Goal: Task Accomplishment & Management: Use online tool/utility

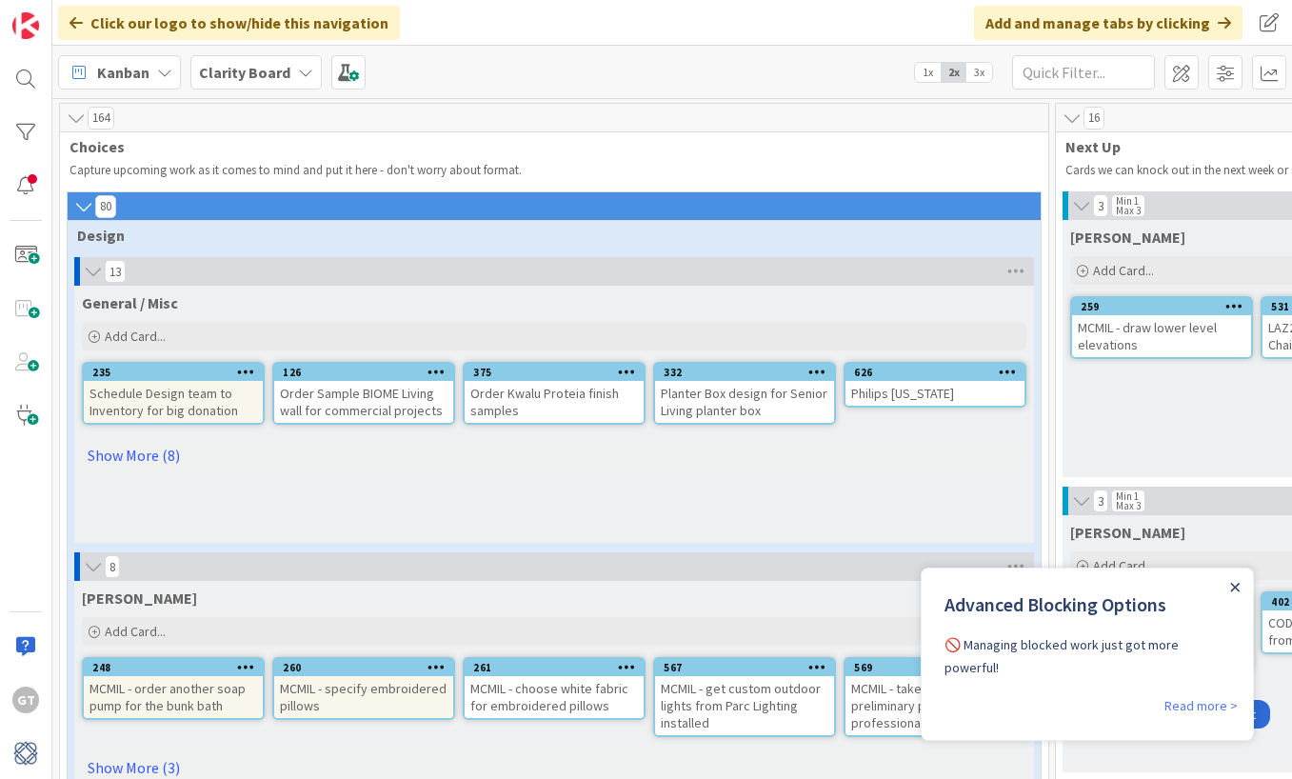
click at [1236, 591] on icon "Close Announcement" at bounding box center [1235, 588] width 10 height 10
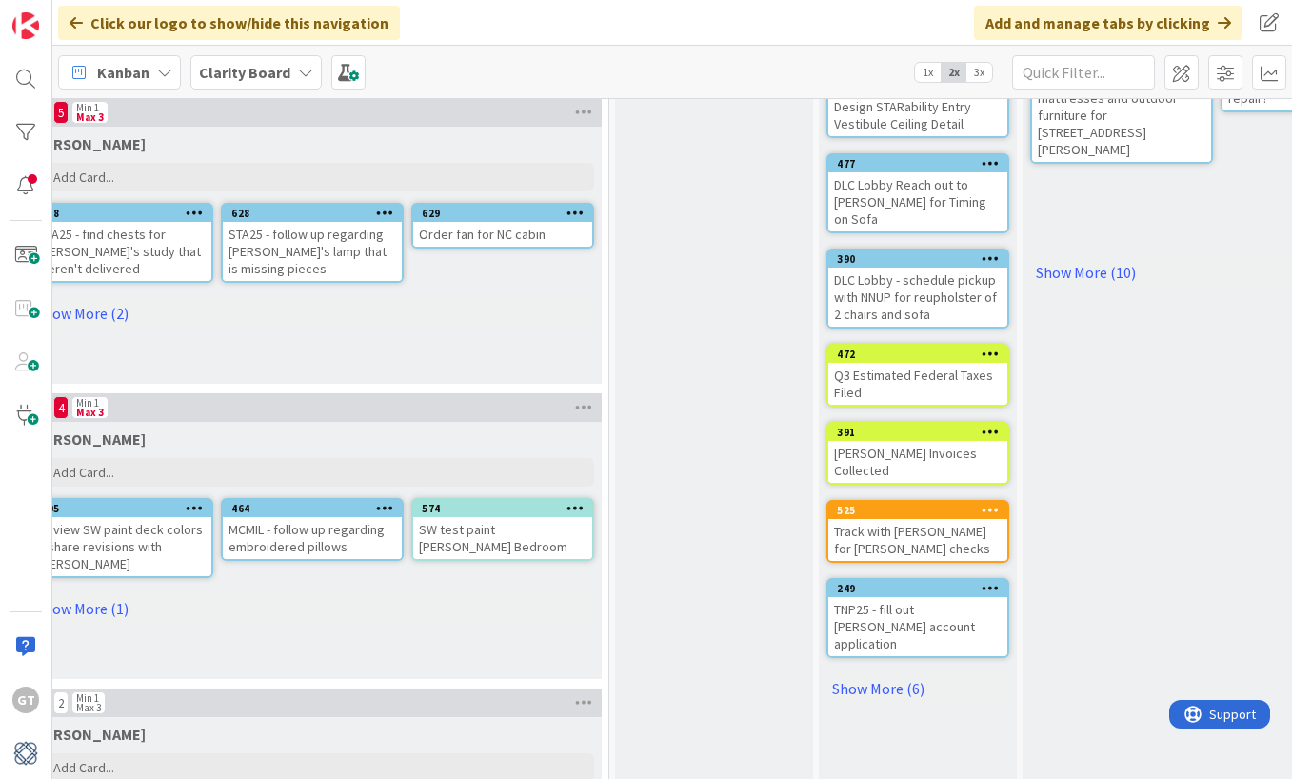
scroll to position [394, 1639]
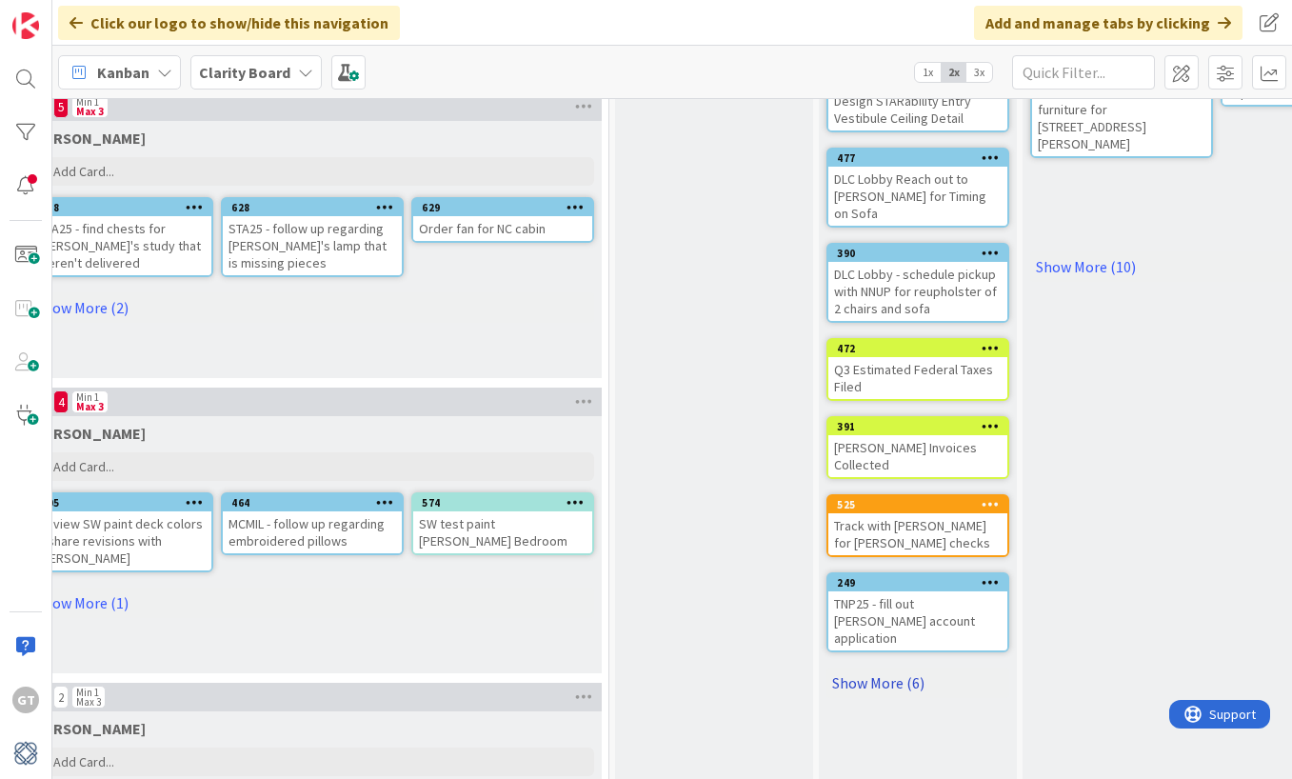
click at [858, 667] on link "Show More (6)" at bounding box center [917, 682] width 183 height 30
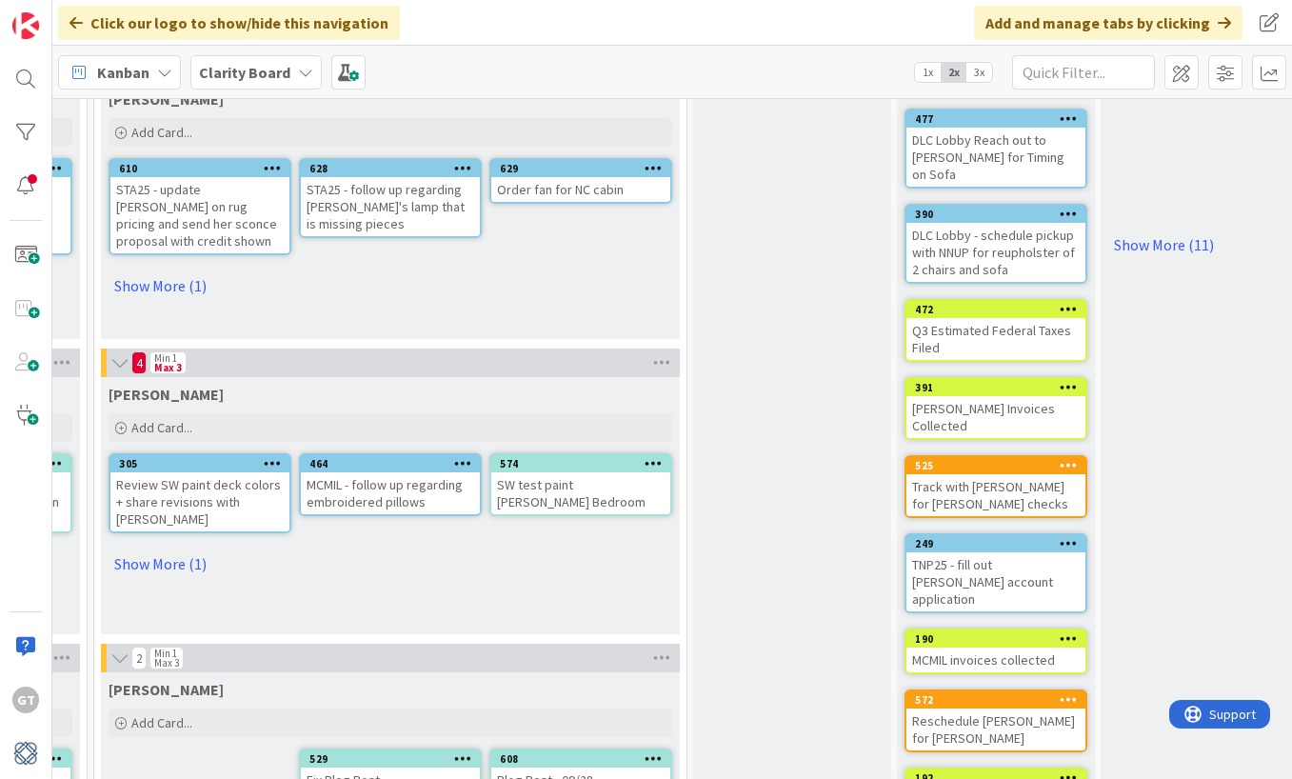
scroll to position [439, 1547]
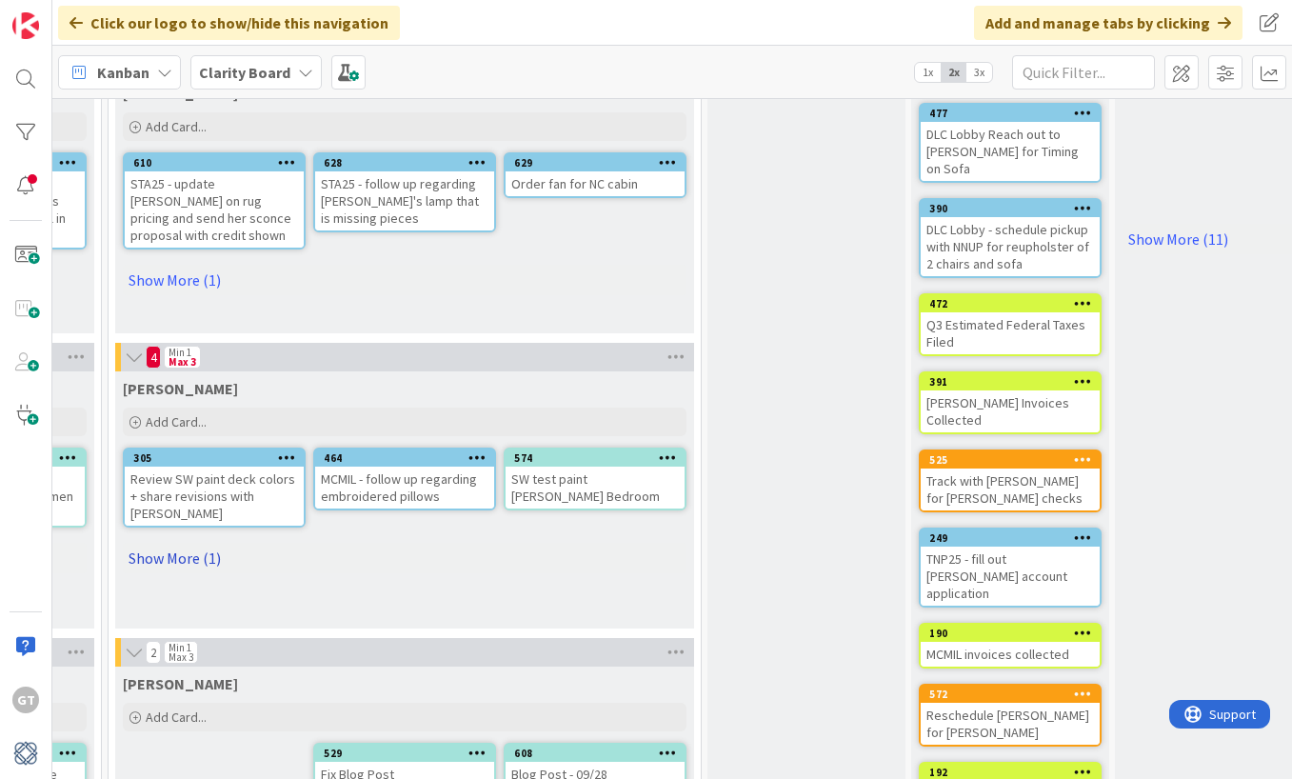
click at [175, 543] on link "Show More (1)" at bounding box center [405, 558] width 564 height 30
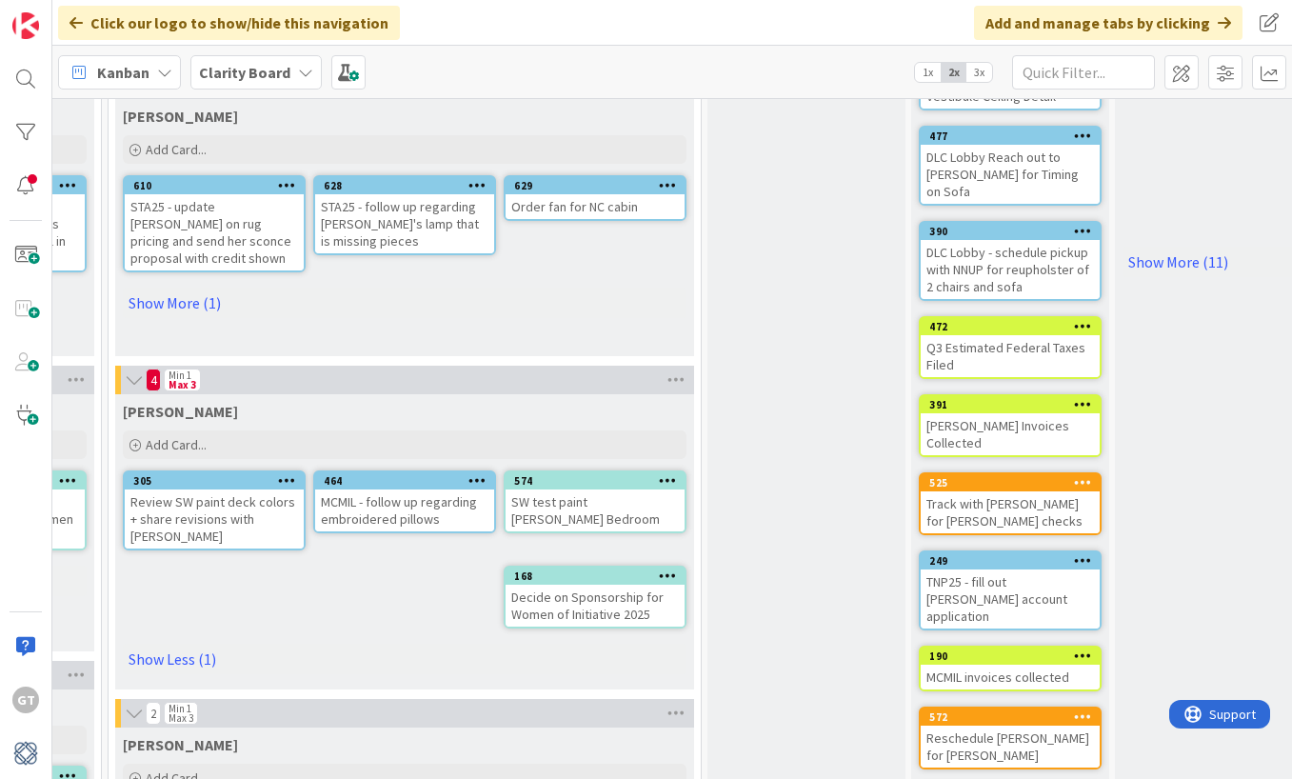
scroll to position [411, 1547]
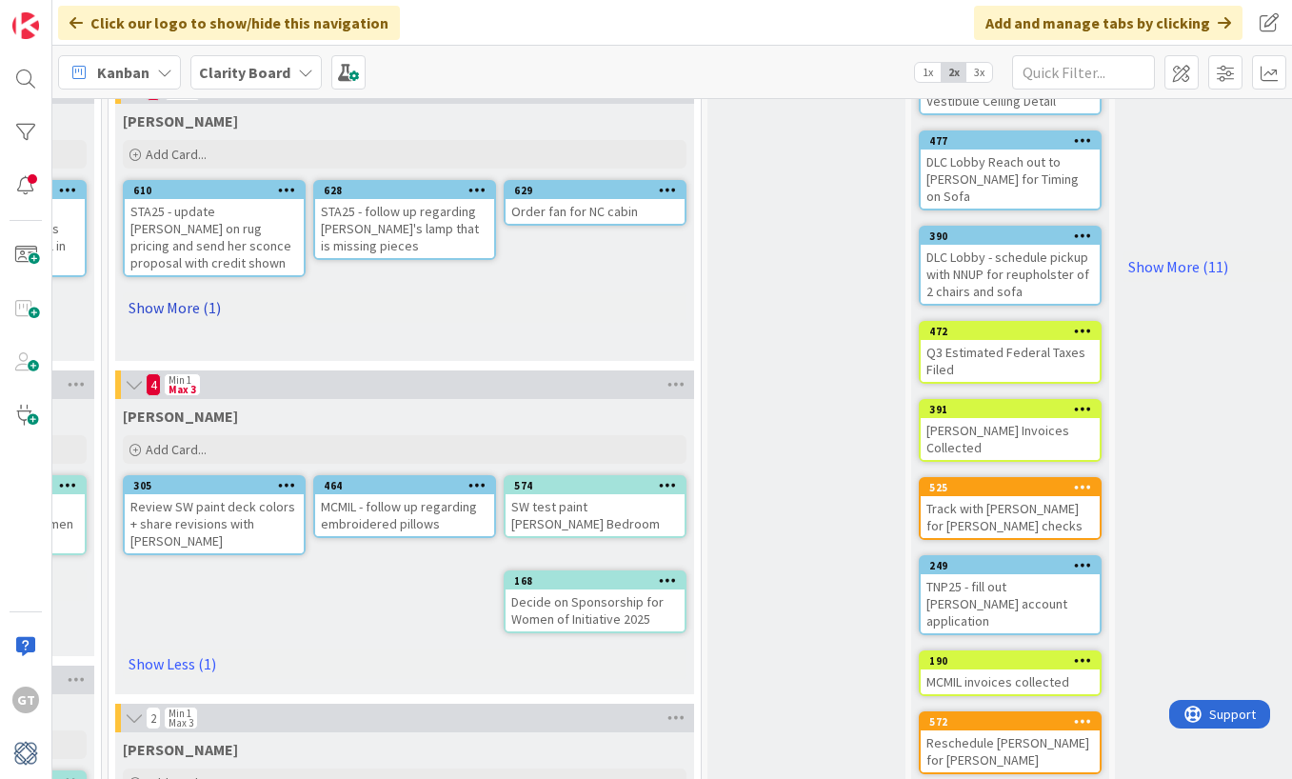
click at [170, 296] on link "Show More (1)" at bounding box center [405, 307] width 564 height 30
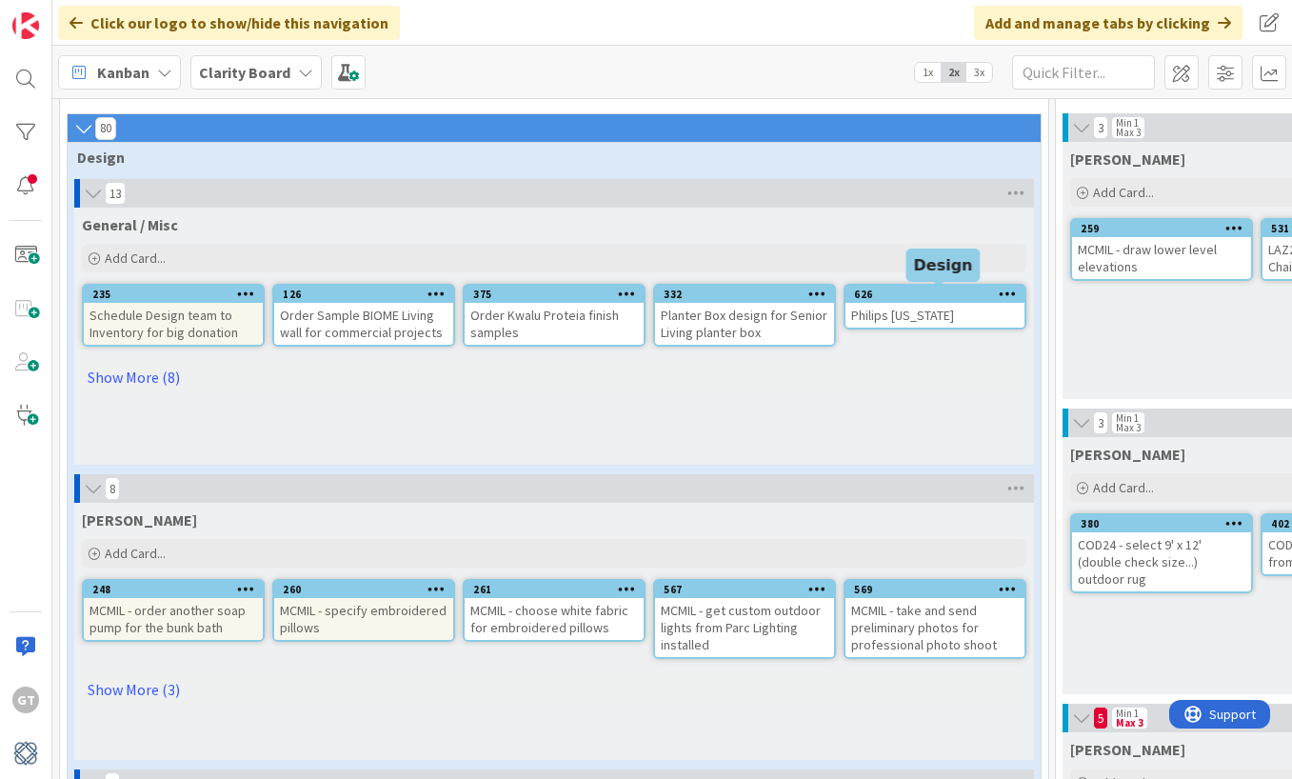
scroll to position [99, 0]
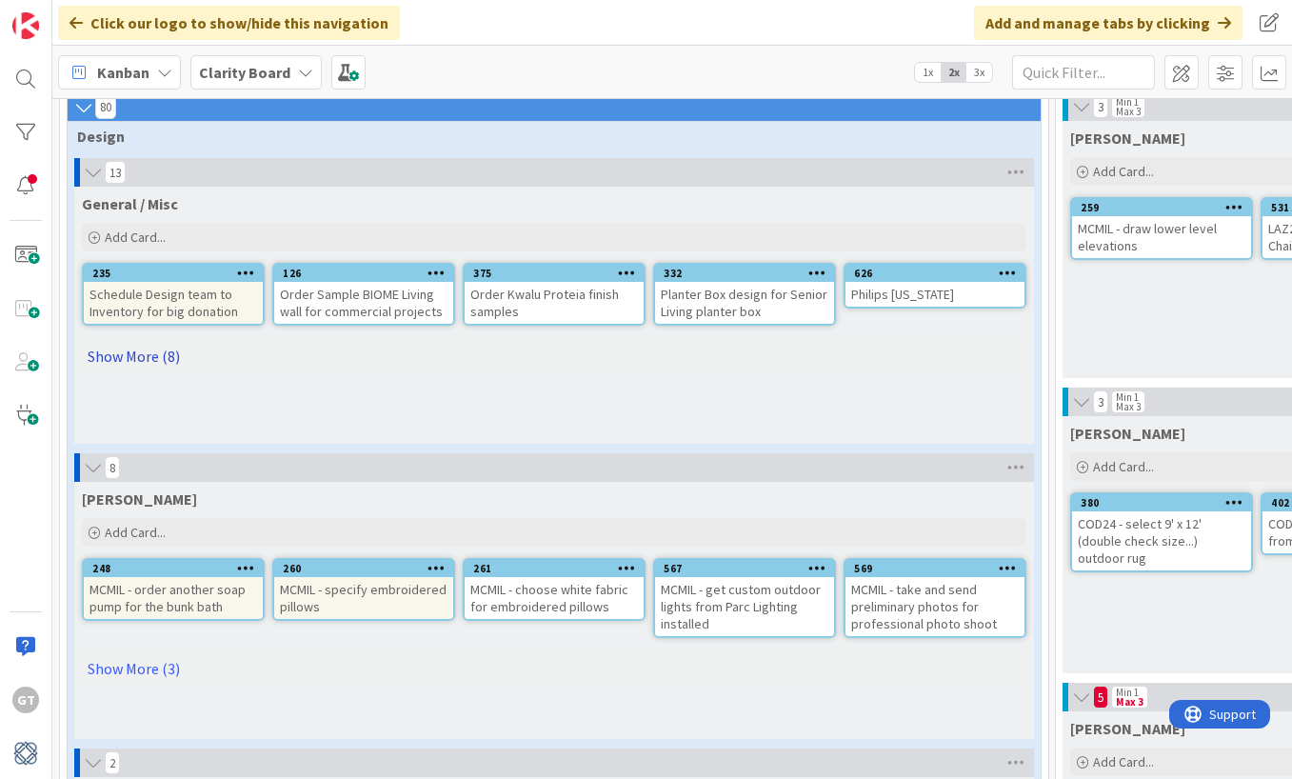
click at [116, 361] on link "Show More (8)" at bounding box center [554, 356] width 944 height 30
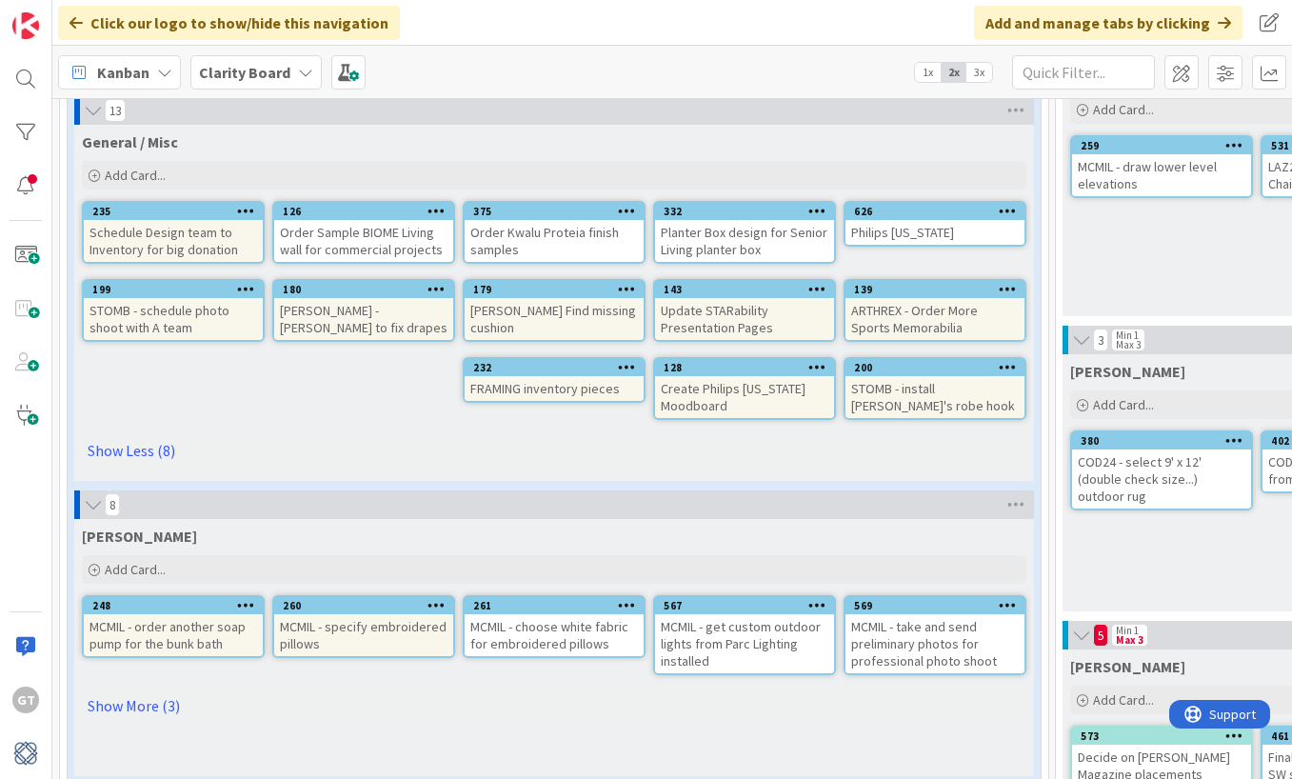
scroll to position [163, 0]
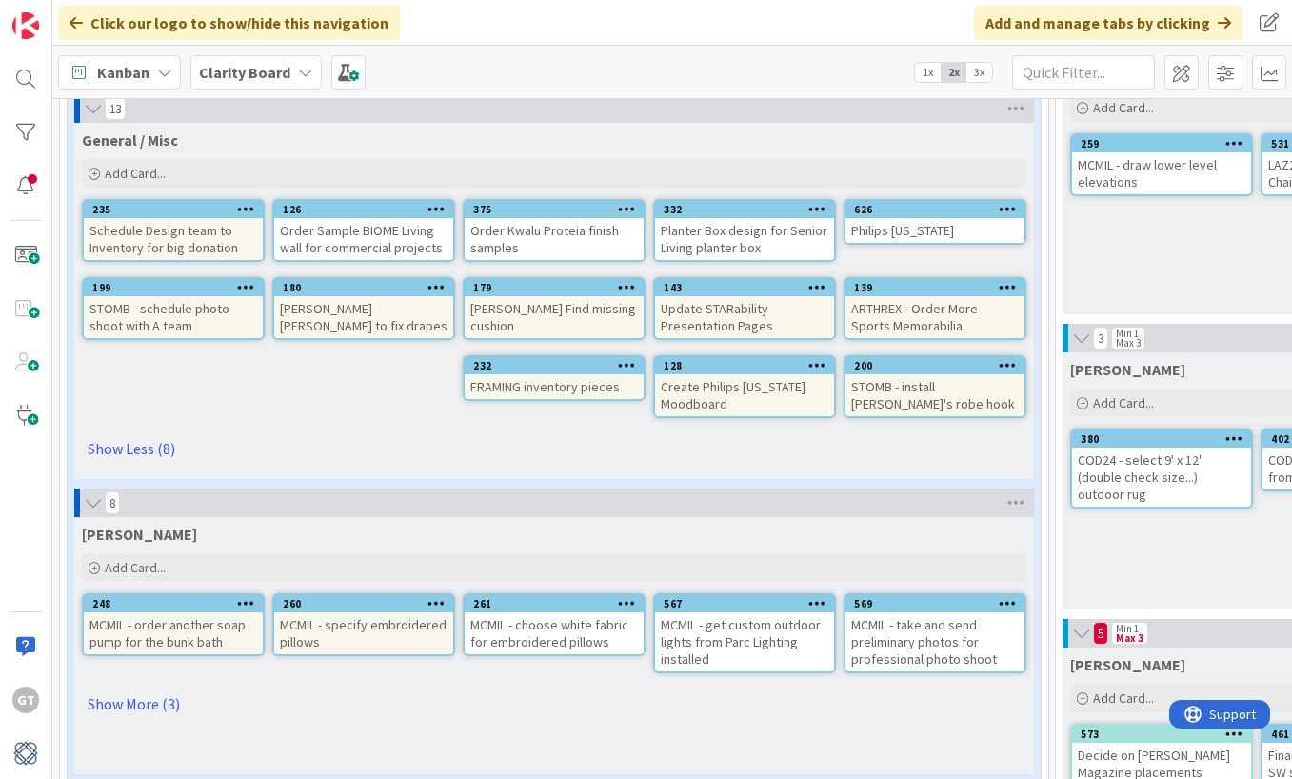
click at [943, 231] on div "Philips [US_STATE]" at bounding box center [934, 230] width 179 height 25
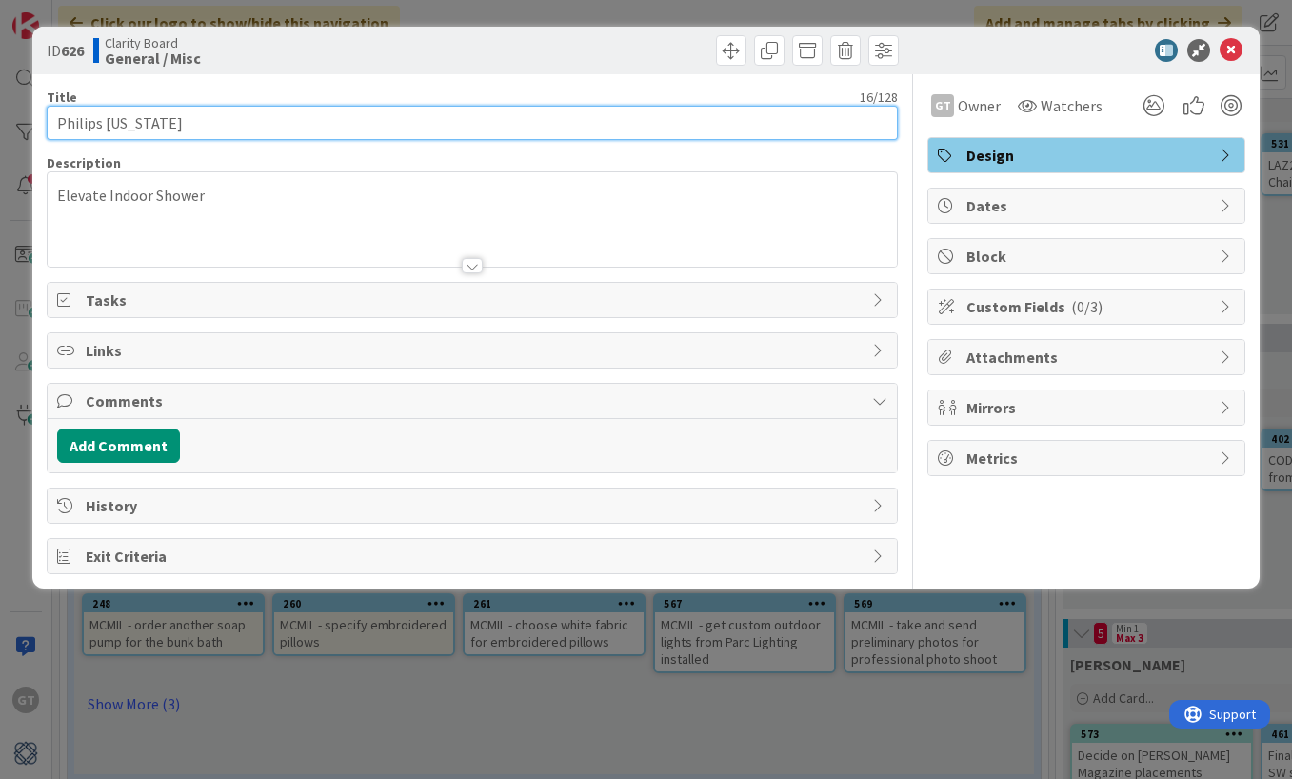
click at [222, 126] on input "Philips [US_STATE]" at bounding box center [472, 123] width 851 height 34
type input "Philips [US_STATE] - Elevate Indoor Shower"
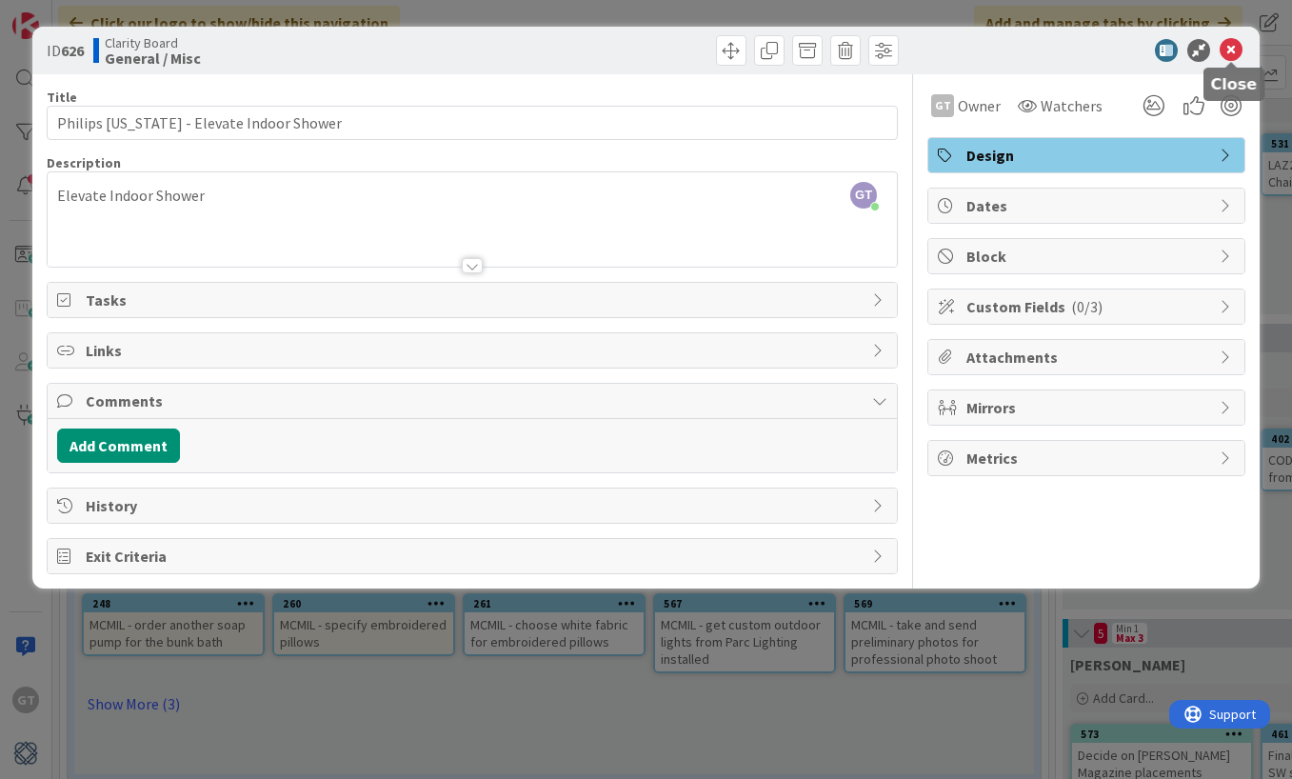
click at [1236, 50] on icon at bounding box center [1230, 50] width 23 height 23
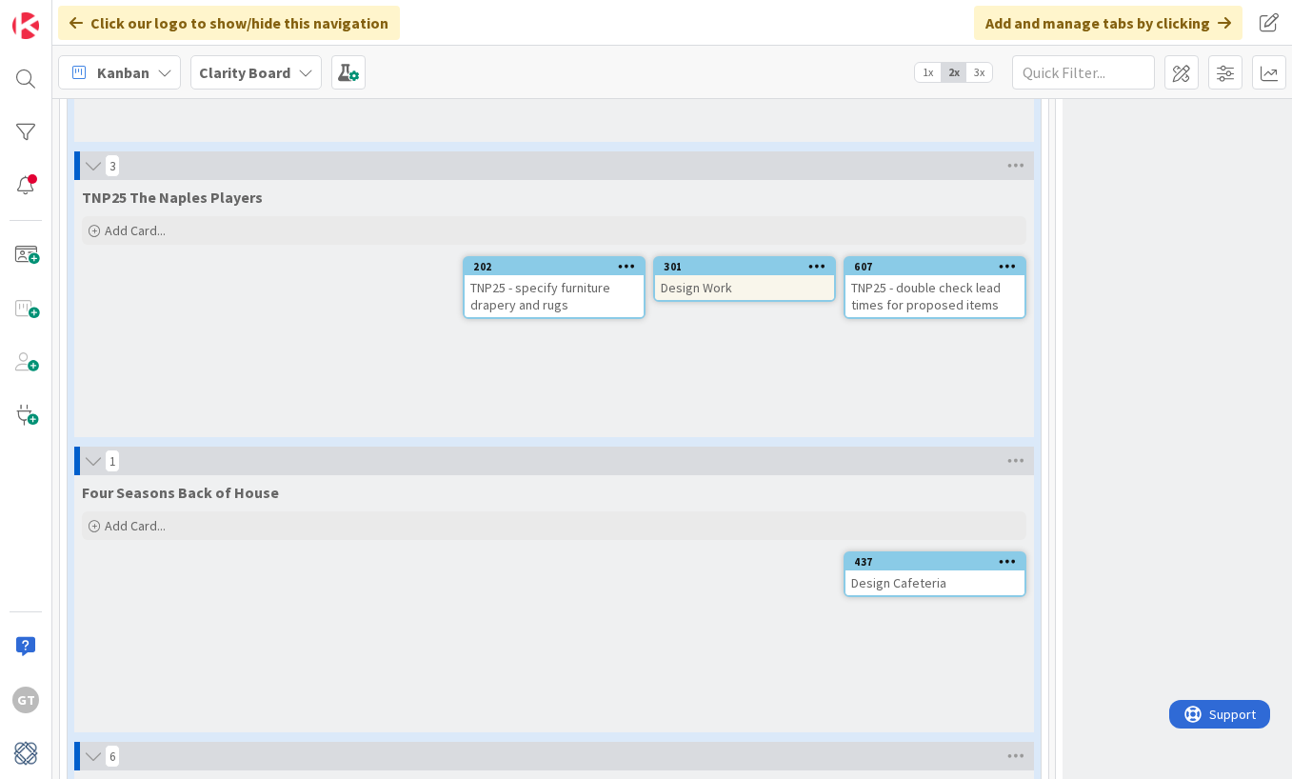
scroll to position [3299, 0]
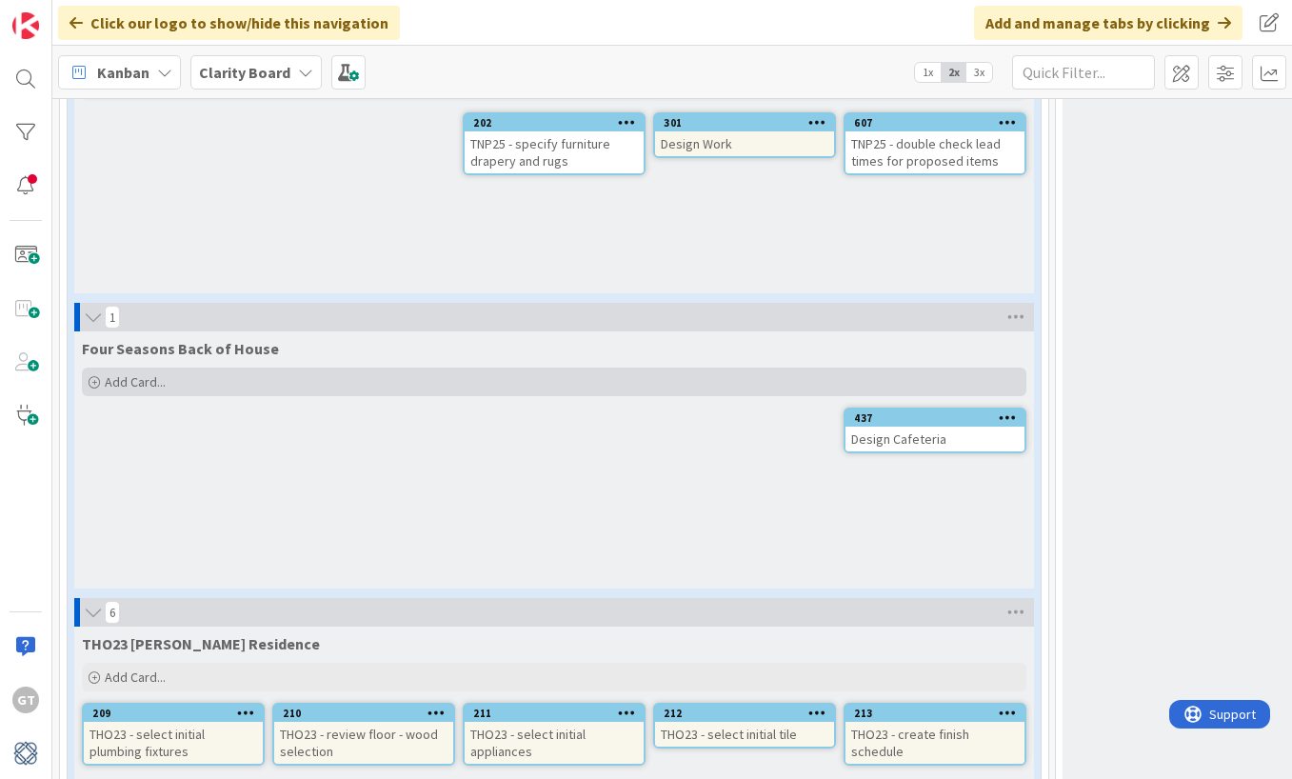
click at [122, 384] on span "Add Card..." at bounding box center [135, 381] width 61 height 17
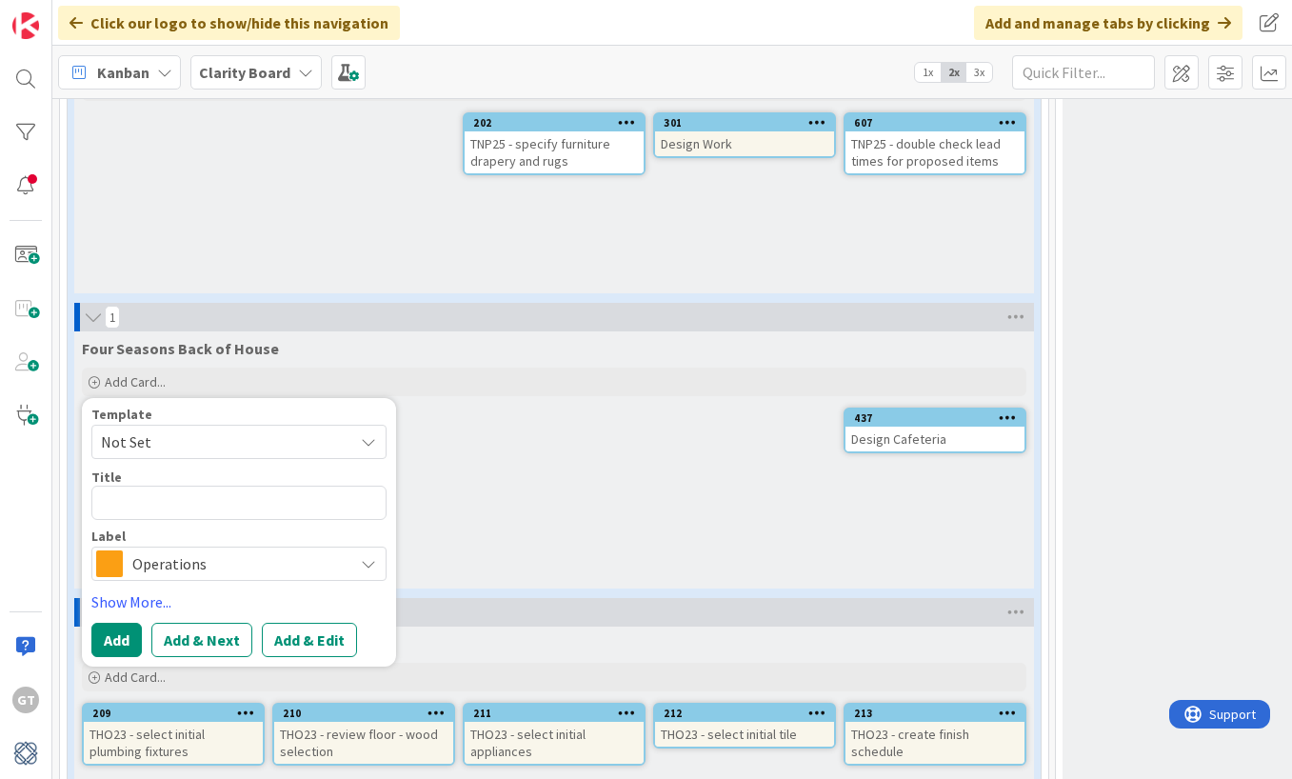
click at [245, 440] on span "Not Set" at bounding box center [220, 441] width 238 height 25
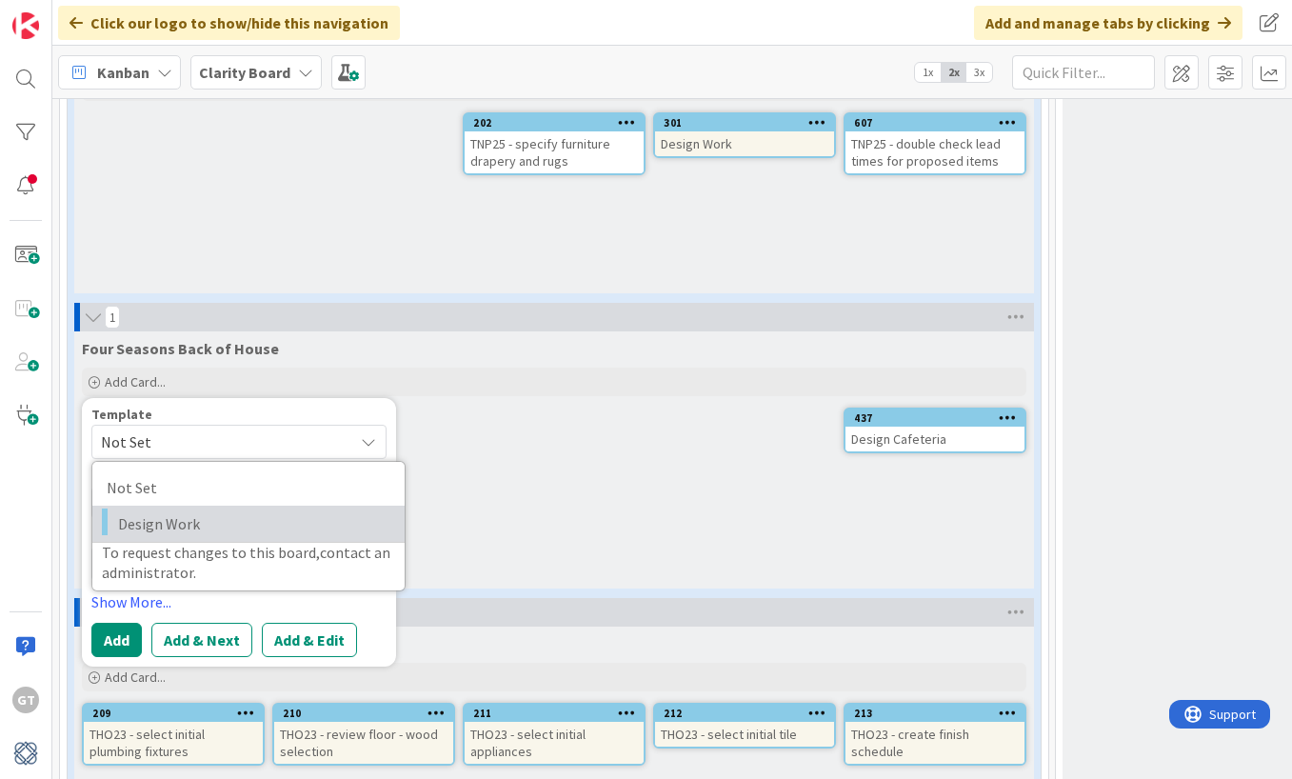
click at [220, 519] on span "Design Work" at bounding box center [254, 523] width 272 height 25
type textarea "x"
type textarea "Design Work"
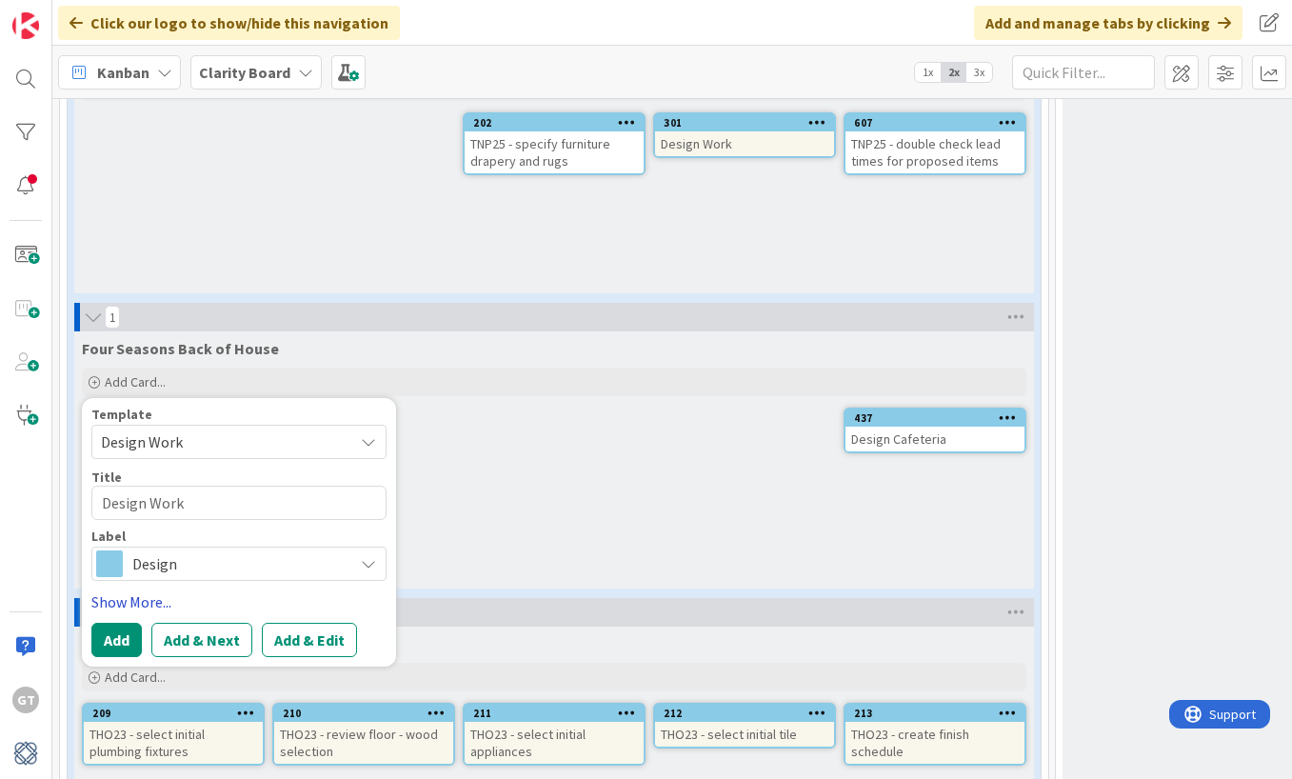
click at [130, 602] on link "Show More..." at bounding box center [238, 601] width 295 height 23
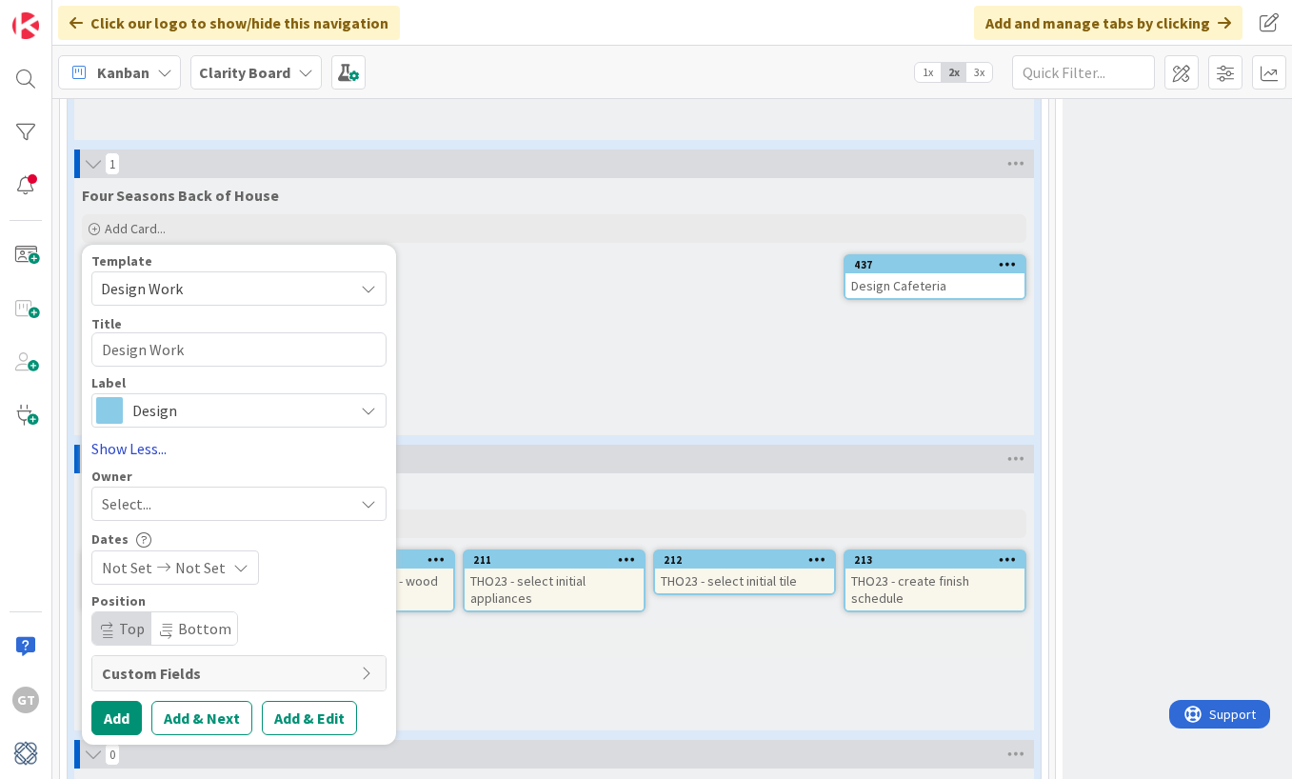
scroll to position [3461, 0]
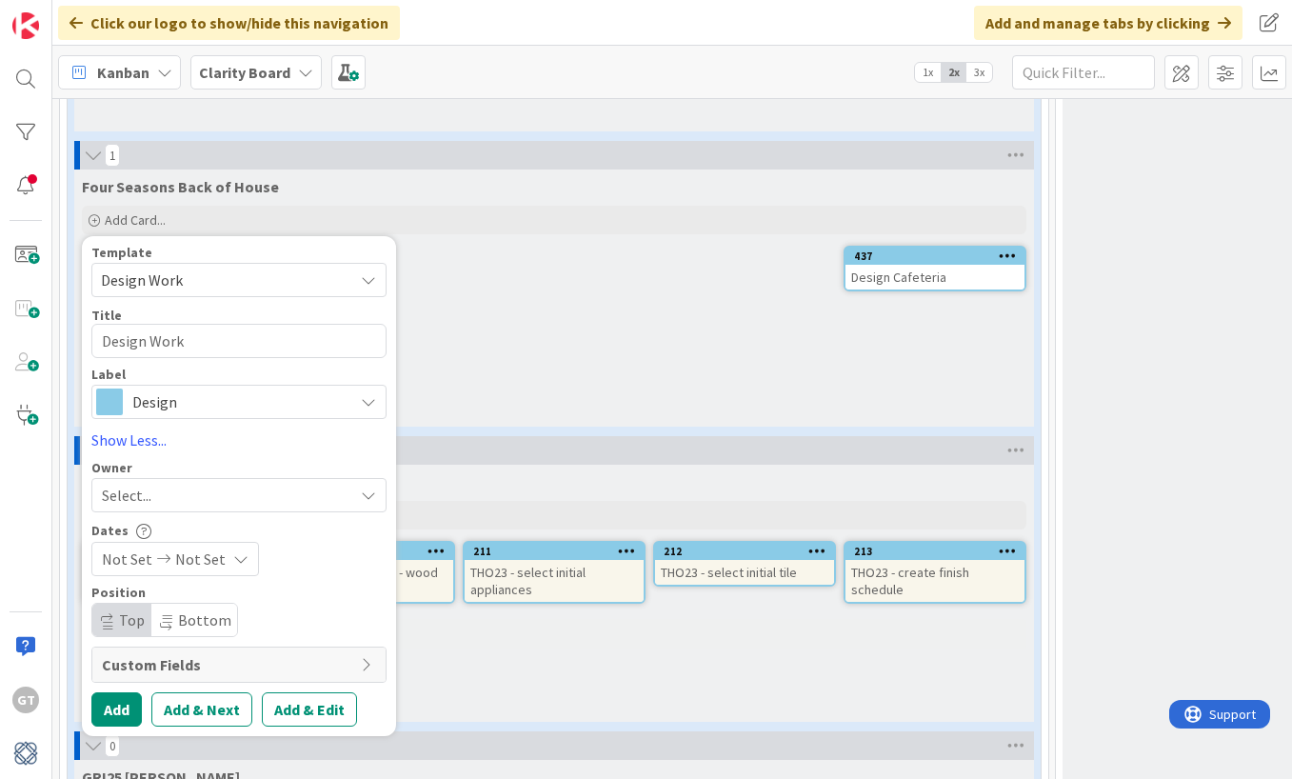
click at [218, 492] on div "Select..." at bounding box center [227, 495] width 251 height 23
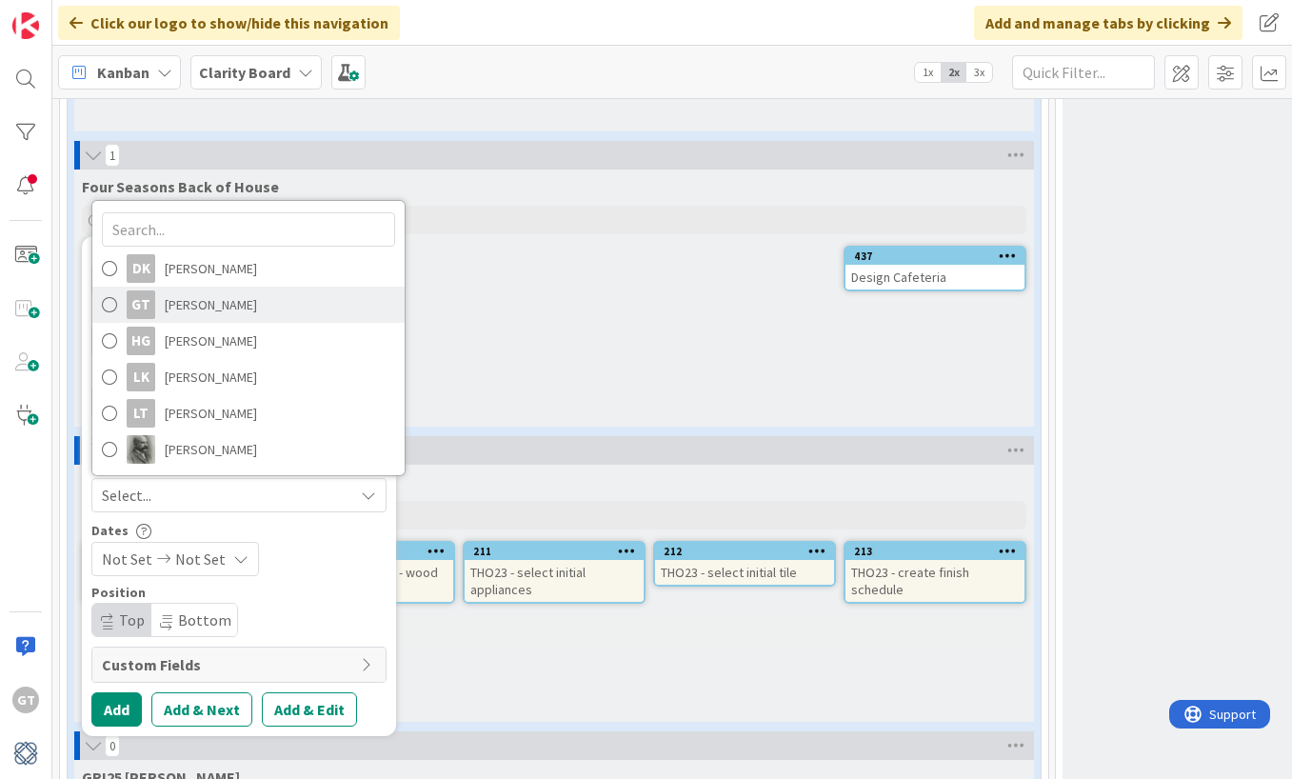
click at [113, 307] on span at bounding box center [109, 304] width 15 height 29
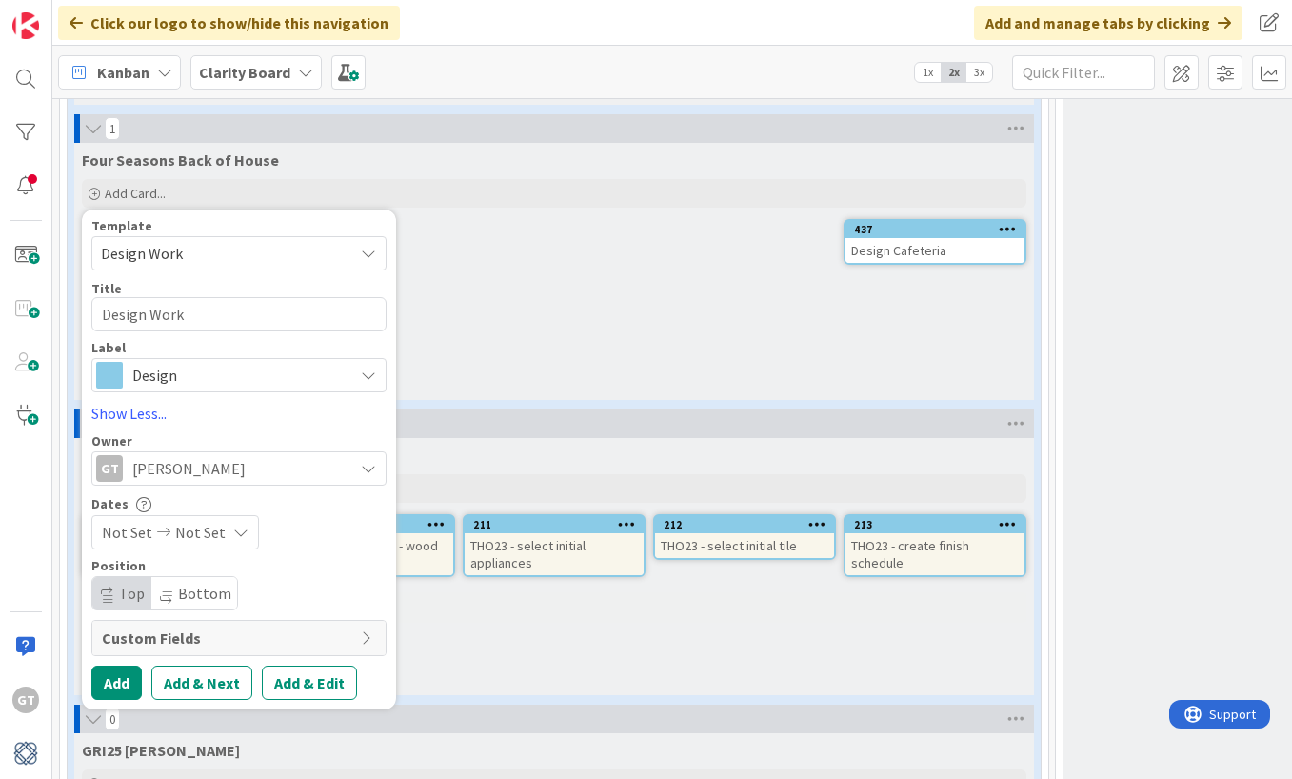
scroll to position [3488, 3]
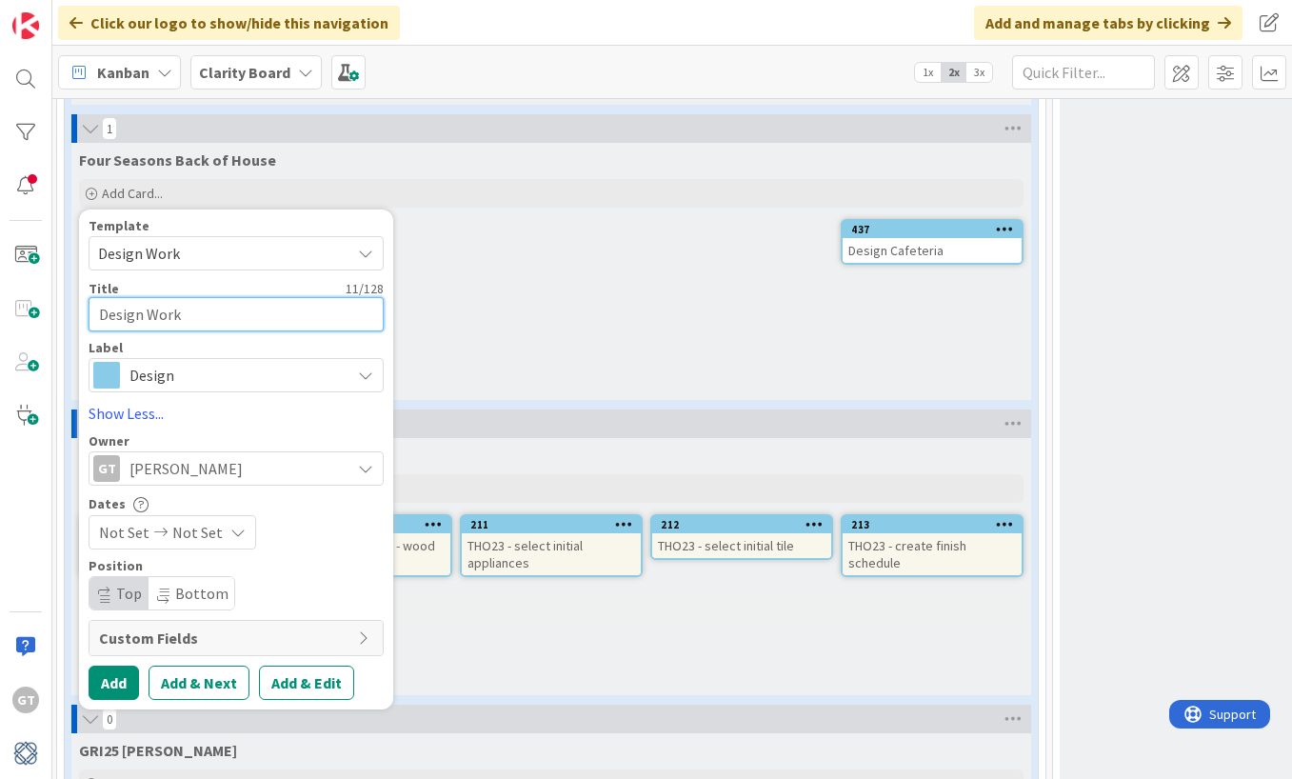
click at [192, 322] on textarea "Design Work" at bounding box center [236, 314] width 295 height 34
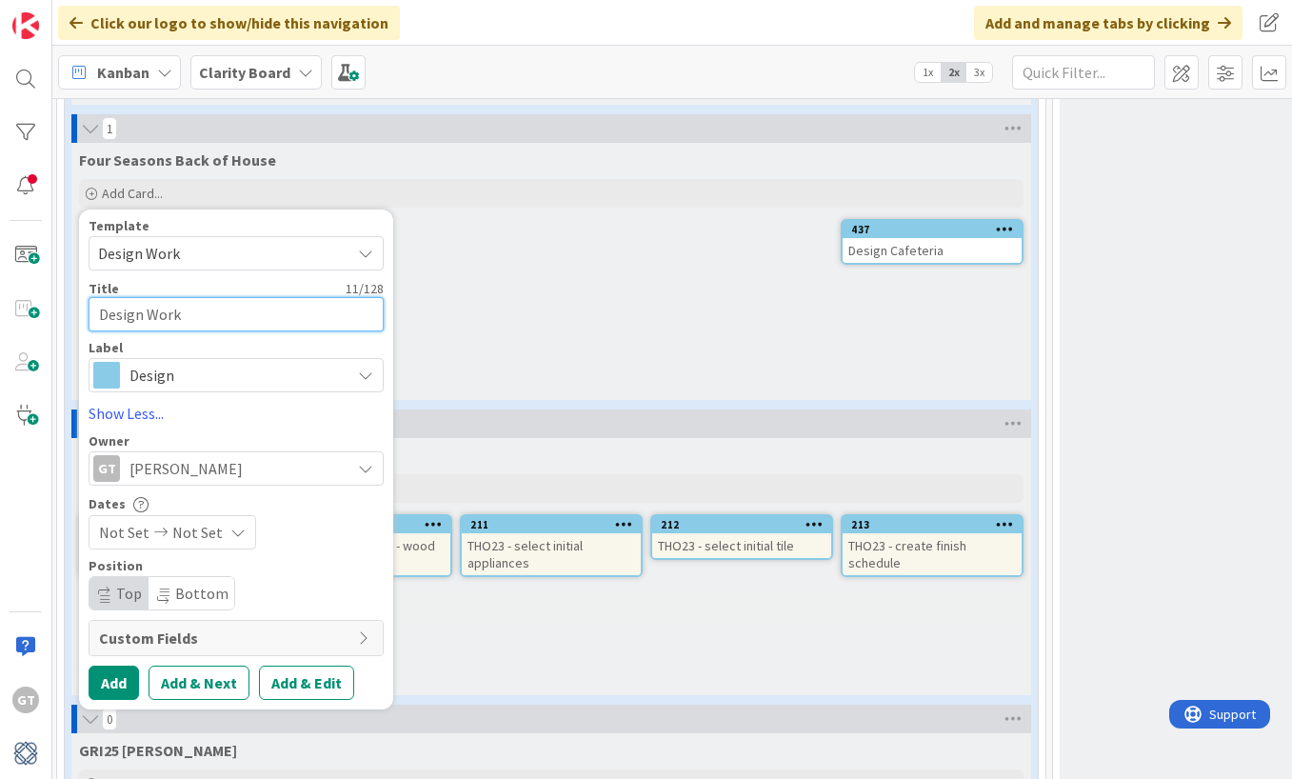
click at [192, 322] on textarea "Design Work" at bounding box center [236, 314] width 295 height 34
click at [120, 682] on button "Add" at bounding box center [114, 682] width 50 height 34
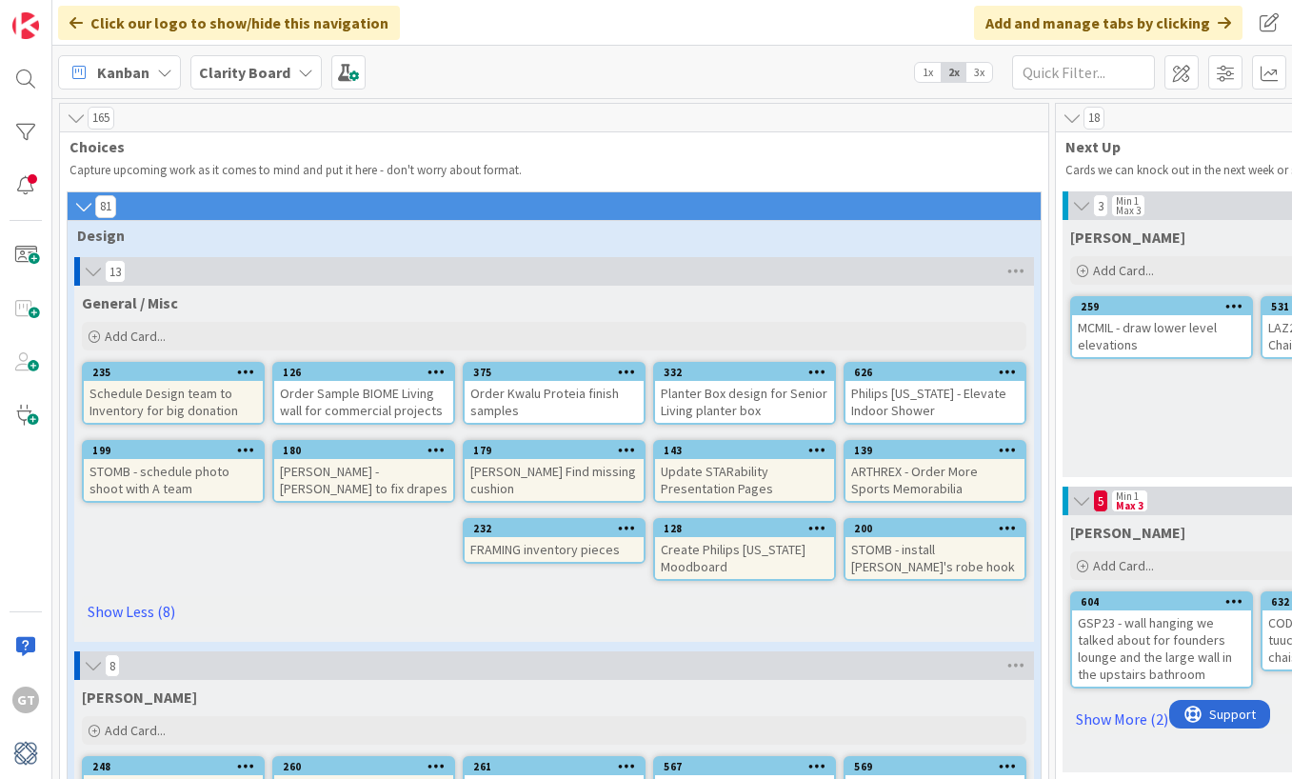
scroll to position [0, 0]
click at [244, 555] on div "General / Misc Add Card... 626 Philips [US_STATE] - Elevate Indoor Shower 332 P…" at bounding box center [553, 464] width 959 height 356
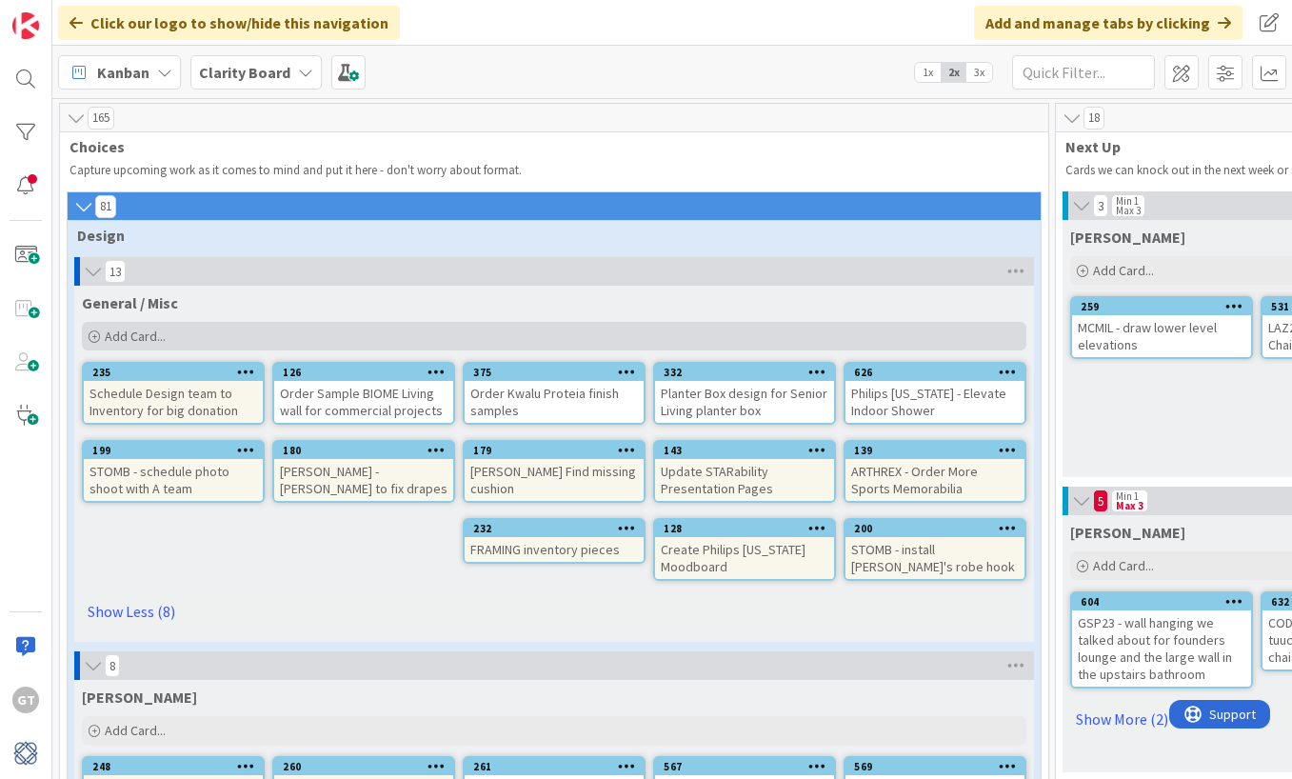
click at [108, 338] on span "Add Card..." at bounding box center [135, 335] width 61 height 17
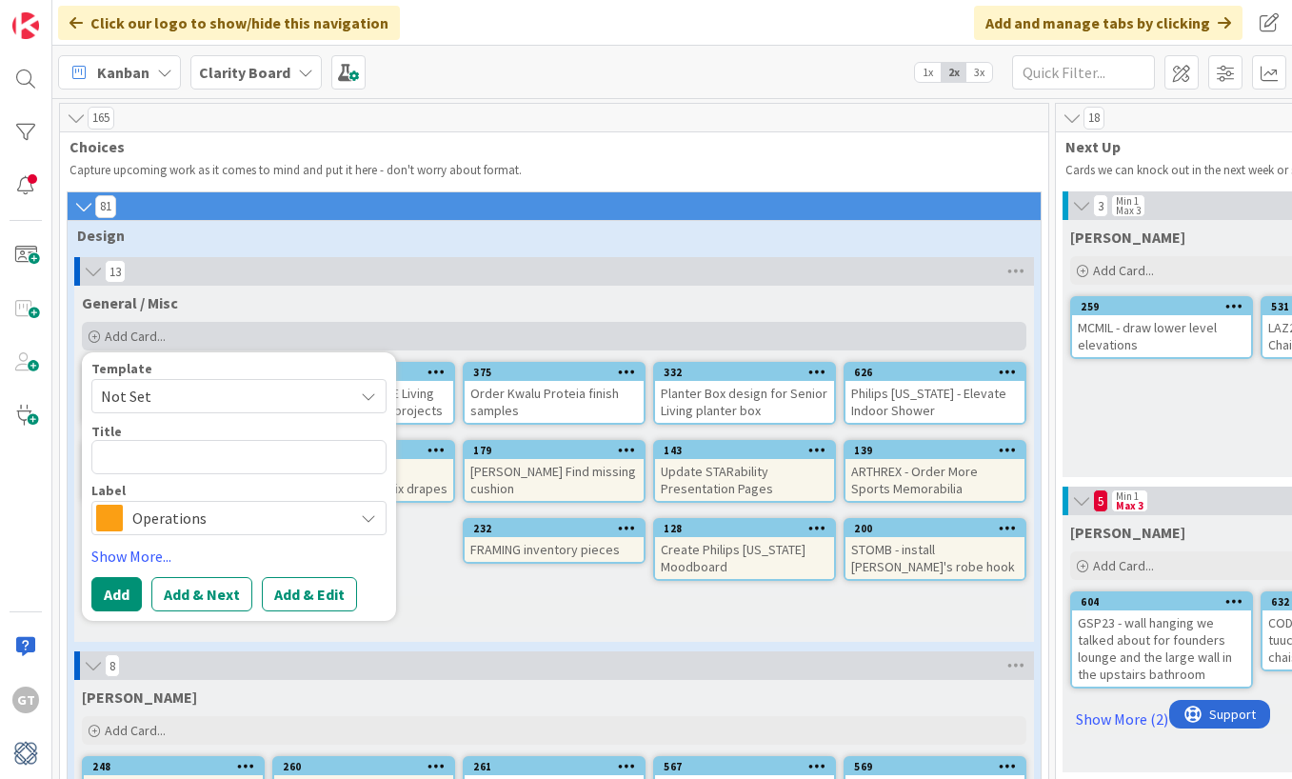
type textarea "x"
type textarea "R"
type textarea "x"
type textarea "RE"
type textarea "x"
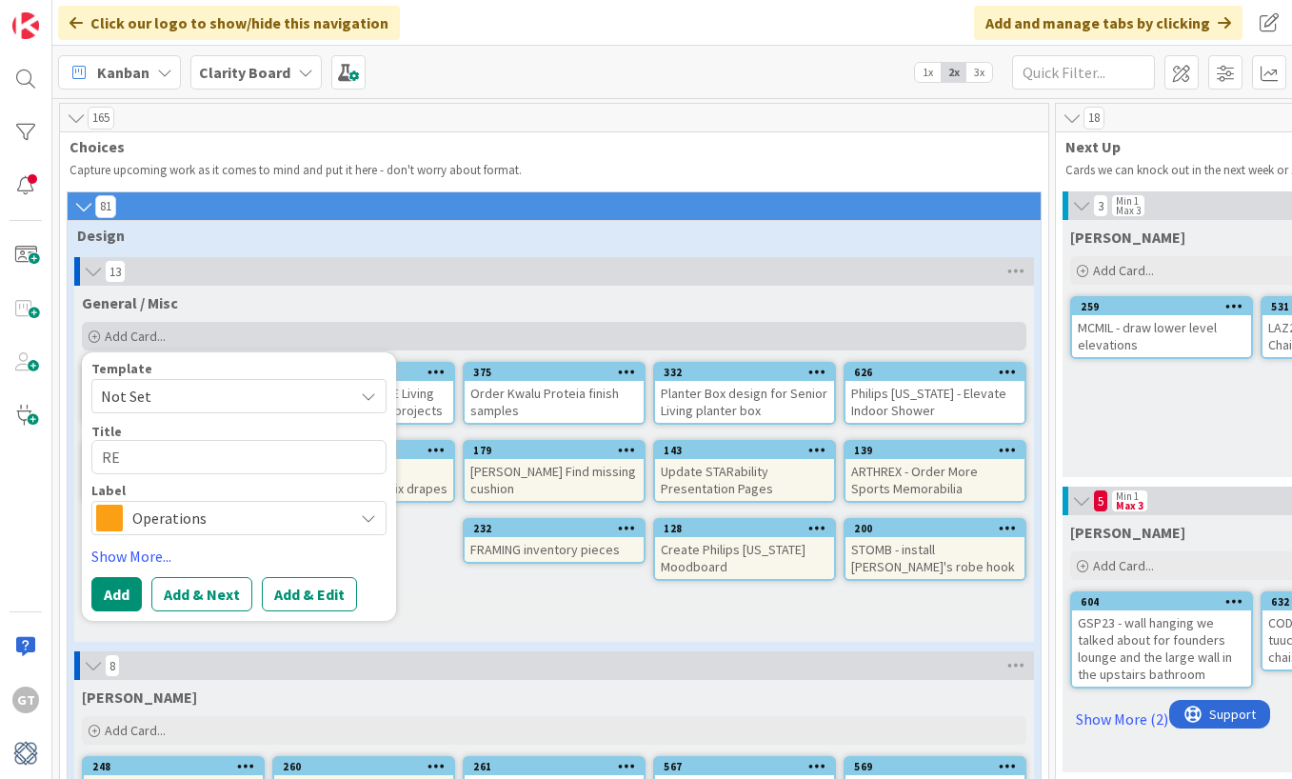
type textarea "REg"
type textarea "x"
type textarea "REge"
type textarea "x"
type textarea "REgen"
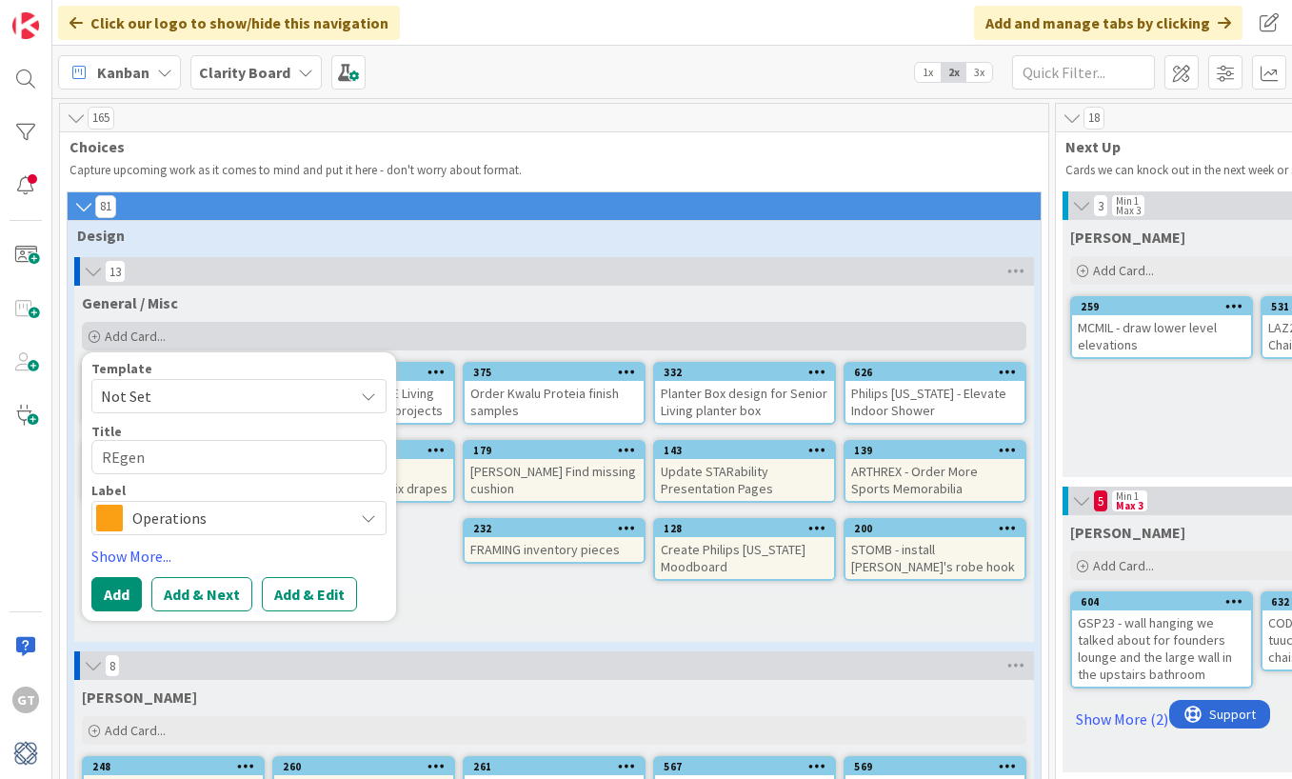
type textarea "x"
type textarea "REge"
type textarea "x"
type textarea "REg"
type textarea "x"
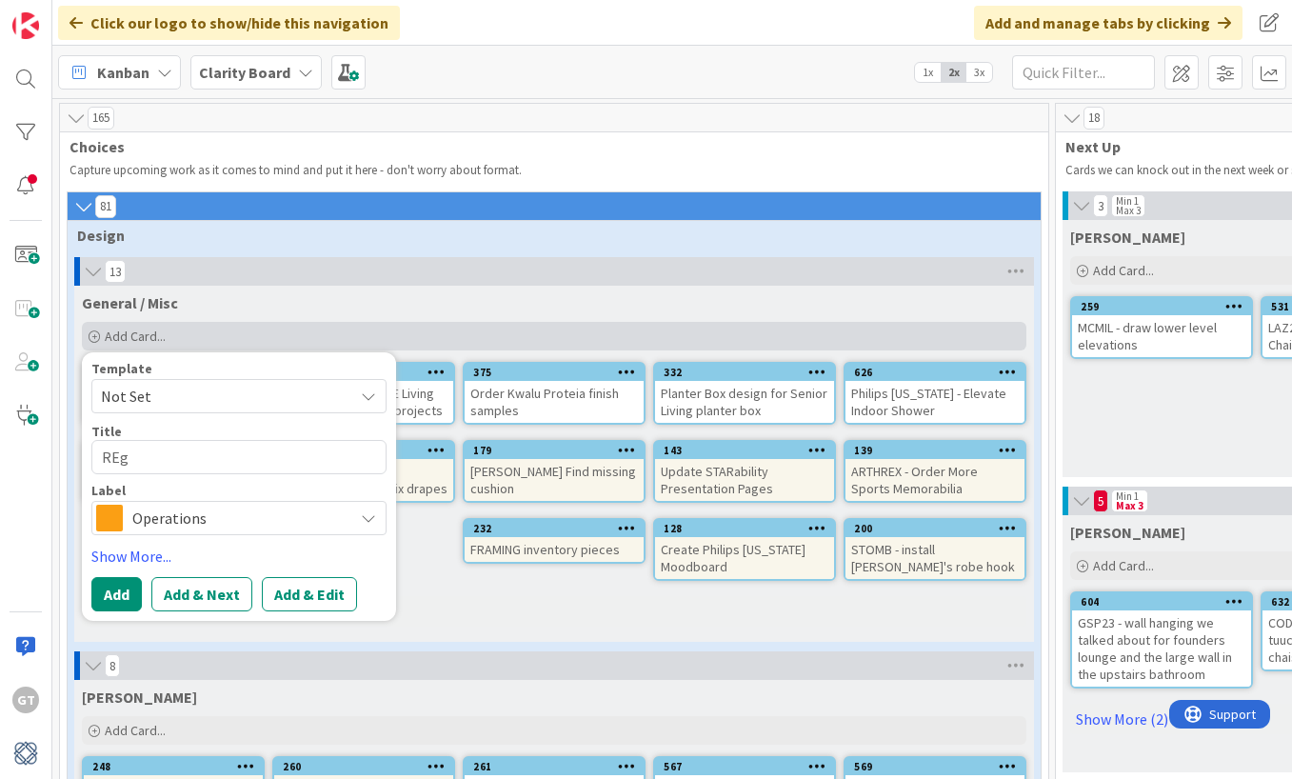
type textarea "RE"
type textarea "x"
type textarea "R"
type textarea "x"
type textarea "Re"
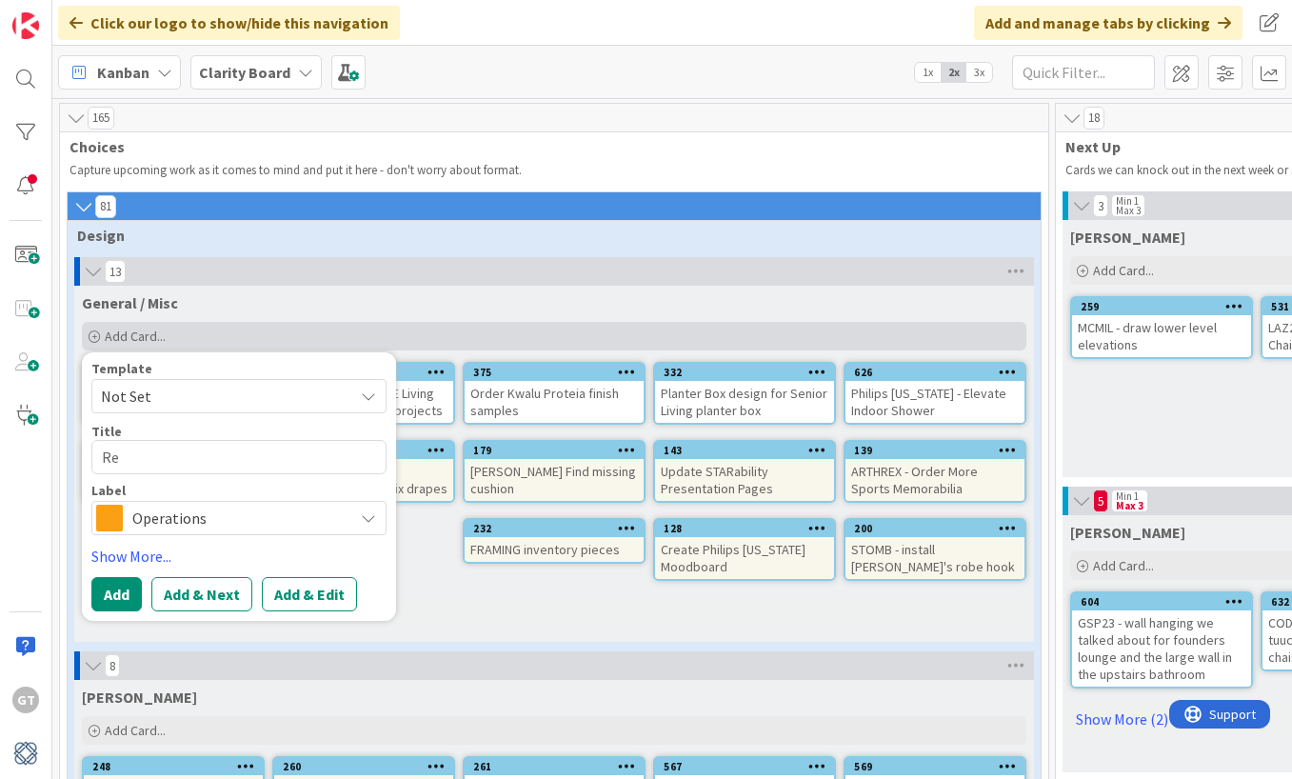
type textarea "x"
type textarea "Reg"
type textarea "x"
type textarea "Rege"
type textarea "x"
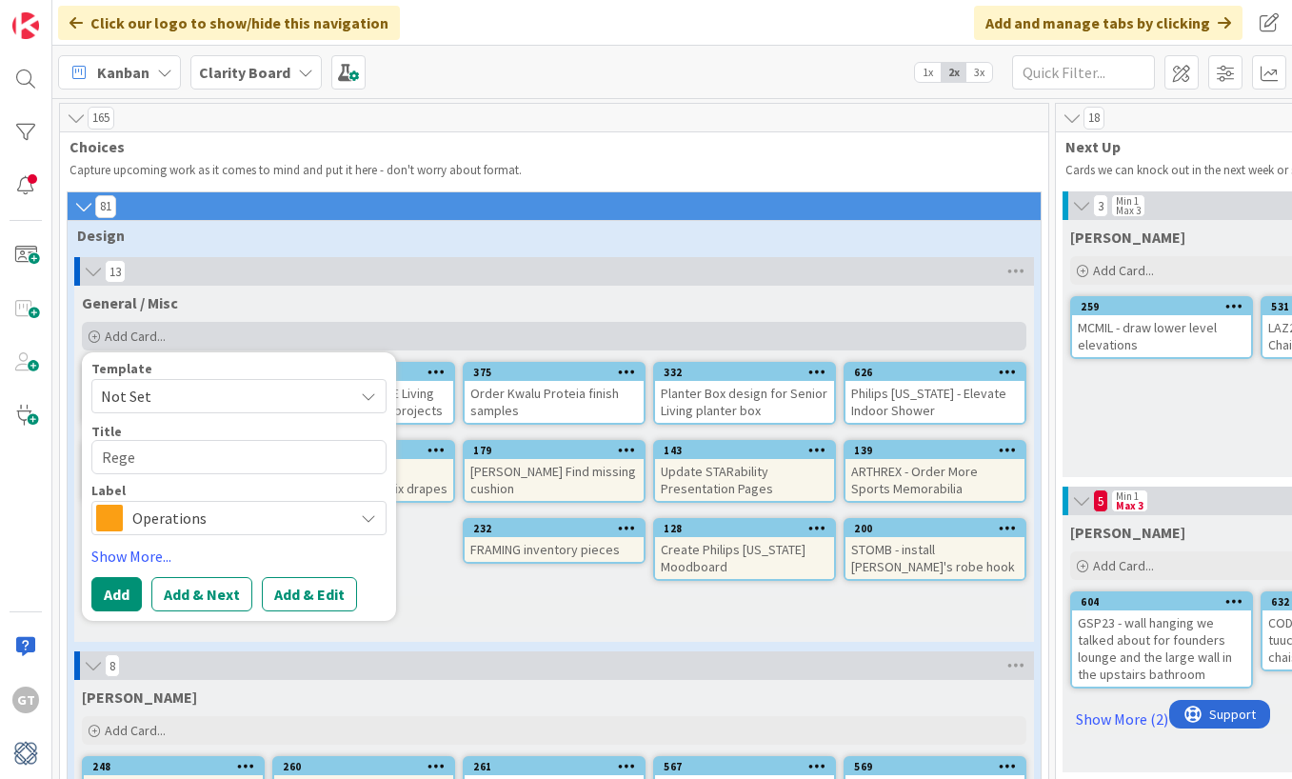
type textarea "Regen"
type textarea "x"
type textarea "Regens"
type textarea "x"
type textarea "Regenst"
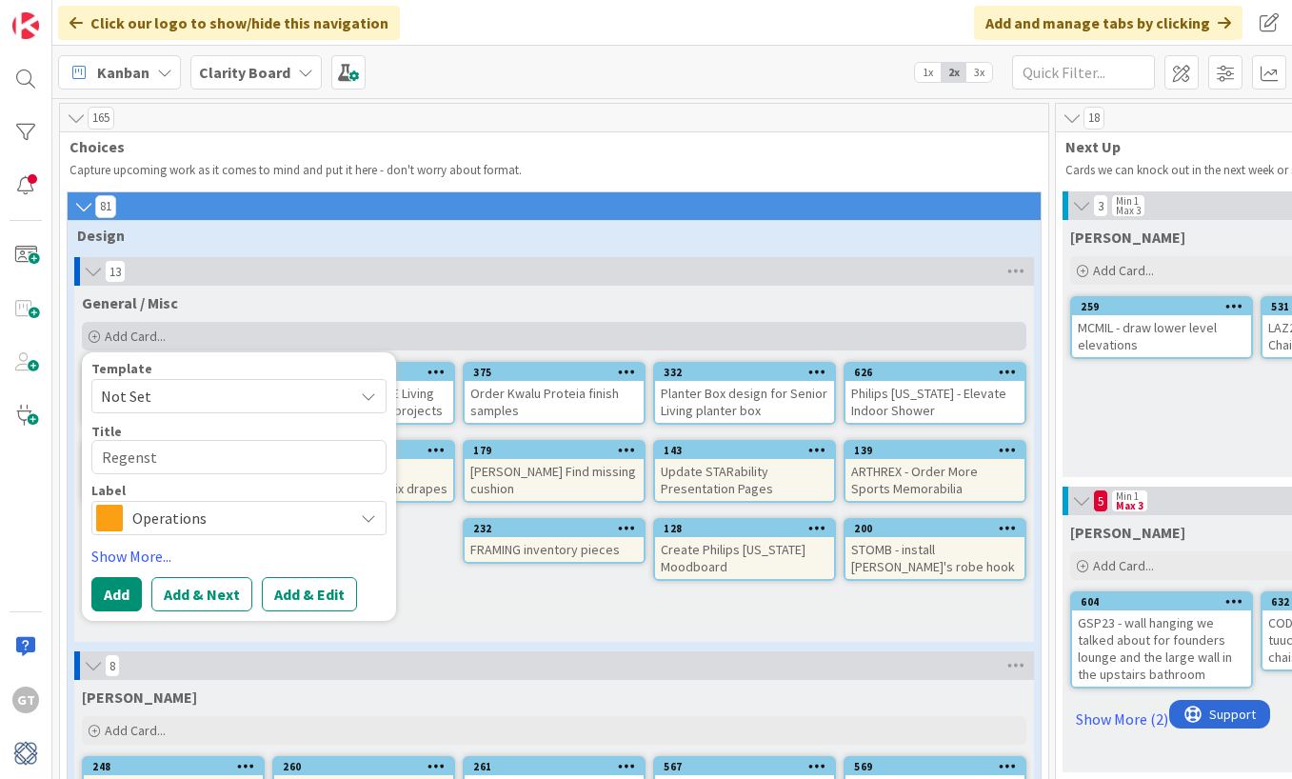
type textarea "x"
type textarea "Regensti"
type textarea "x"
type textarea "Regenstie"
type textarea "x"
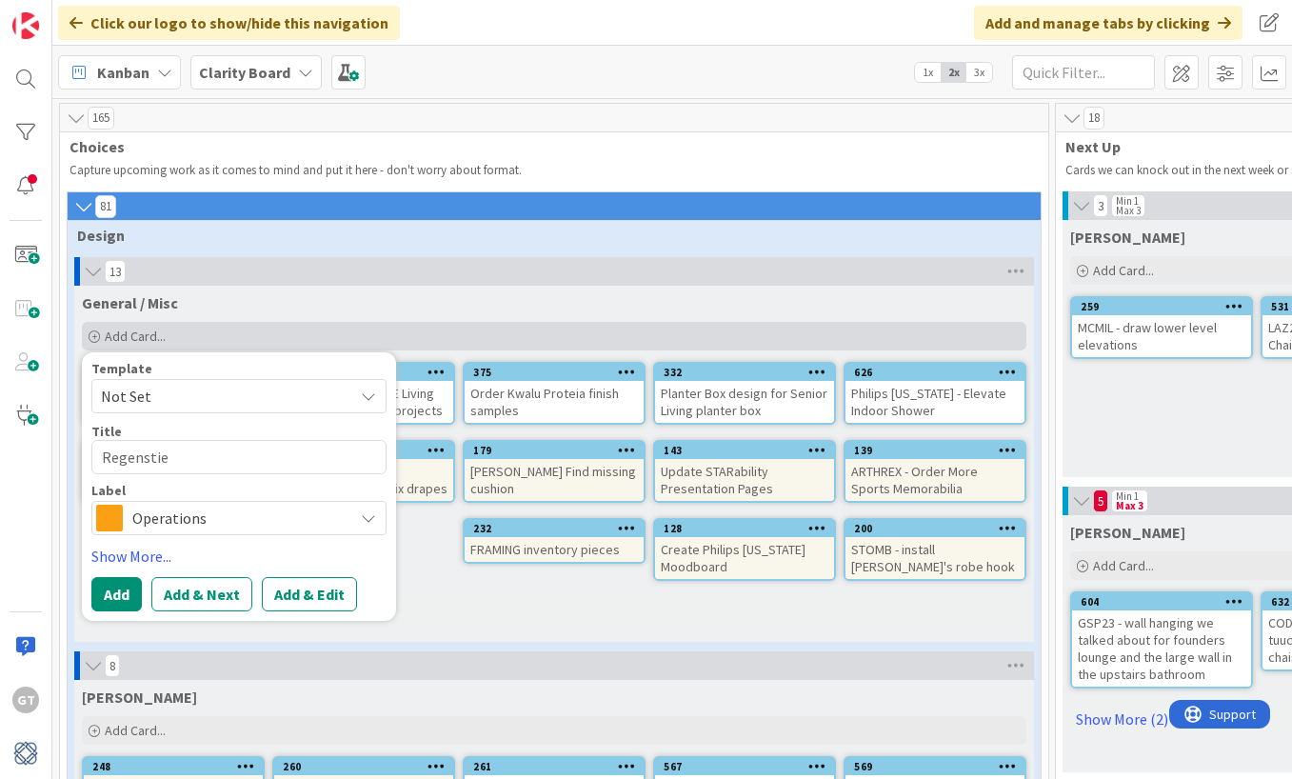
type textarea "Regenstien"
type textarea "x"
type textarea "Regenstien"
type textarea "x"
type textarea "Regenstien"
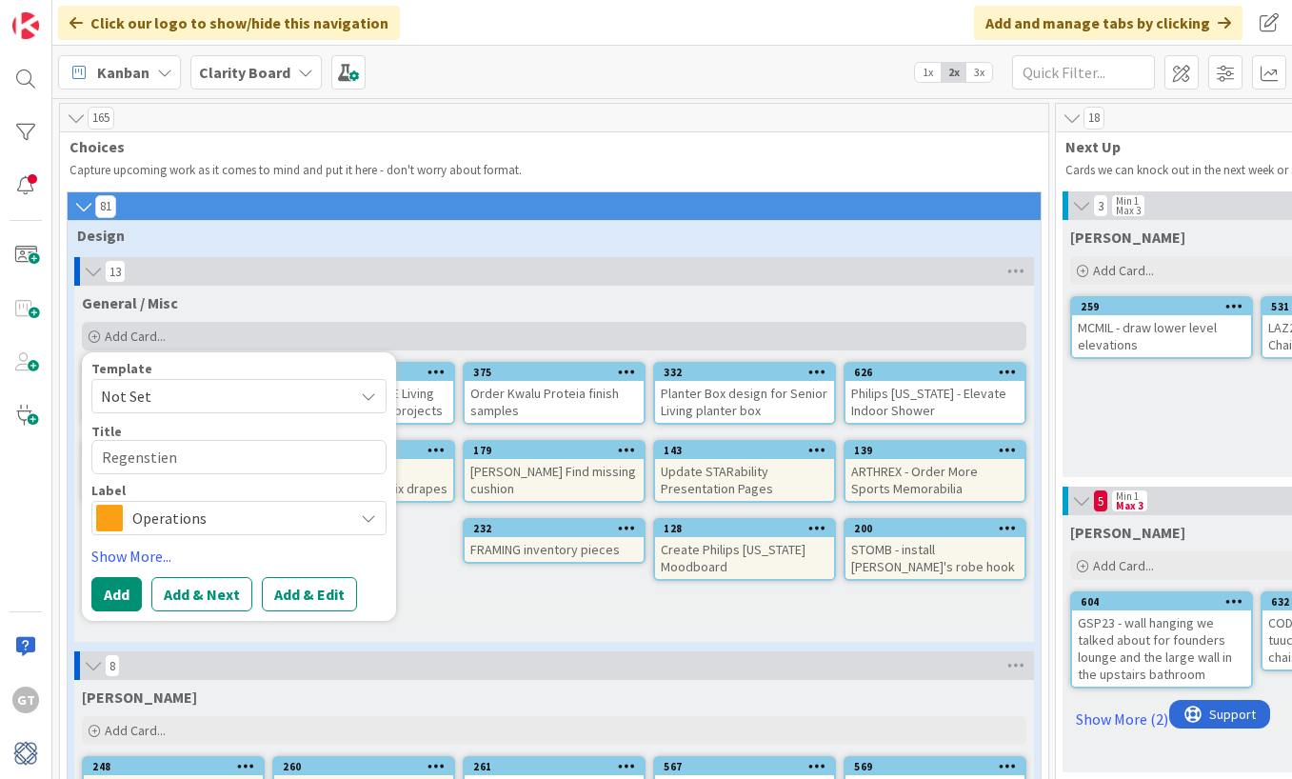
type textarea "x"
type textarea "Regenstie"
type textarea "x"
type textarea "Regensti"
type textarea "x"
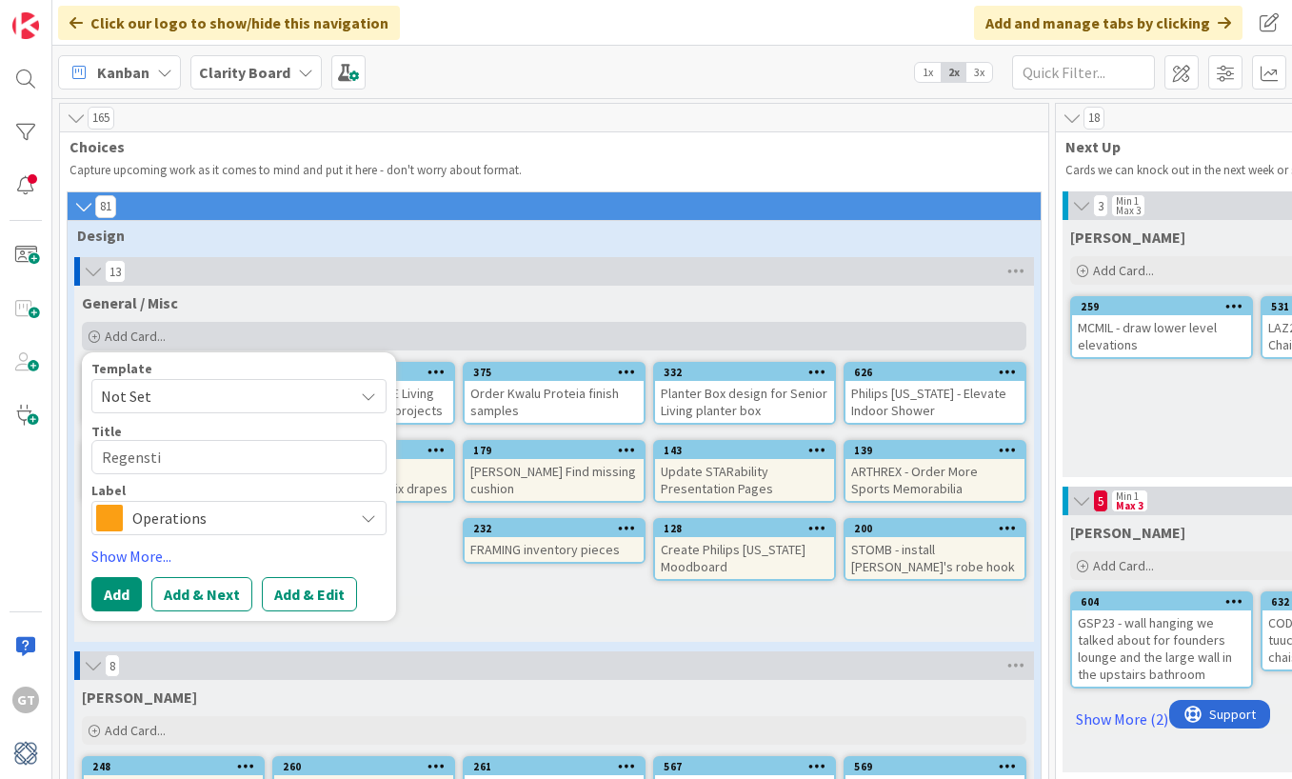
type textarea "Regenst"
type textarea "x"
type textarea "Regens"
type textarea "x"
type textarea "Regen"
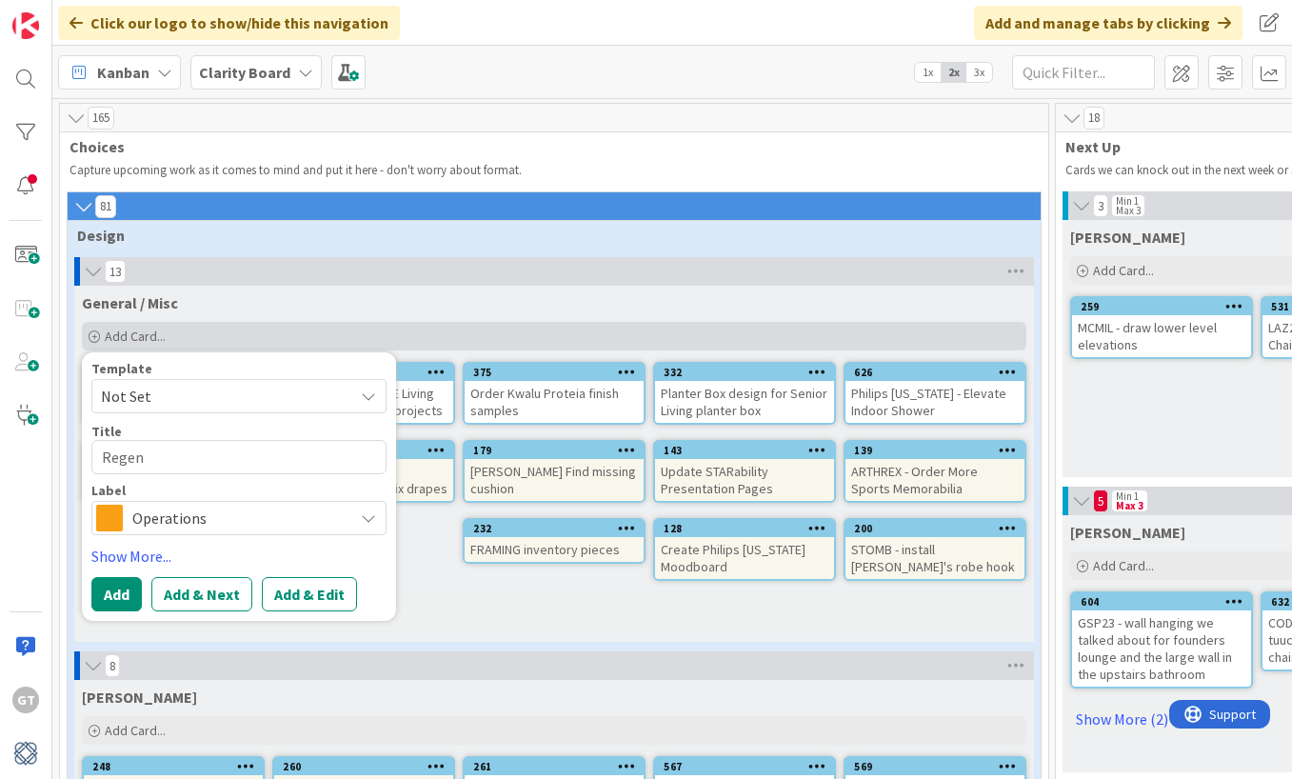
type textarea "x"
type textarea "Rege"
type textarea "x"
type textarea "Reg"
type textarea "x"
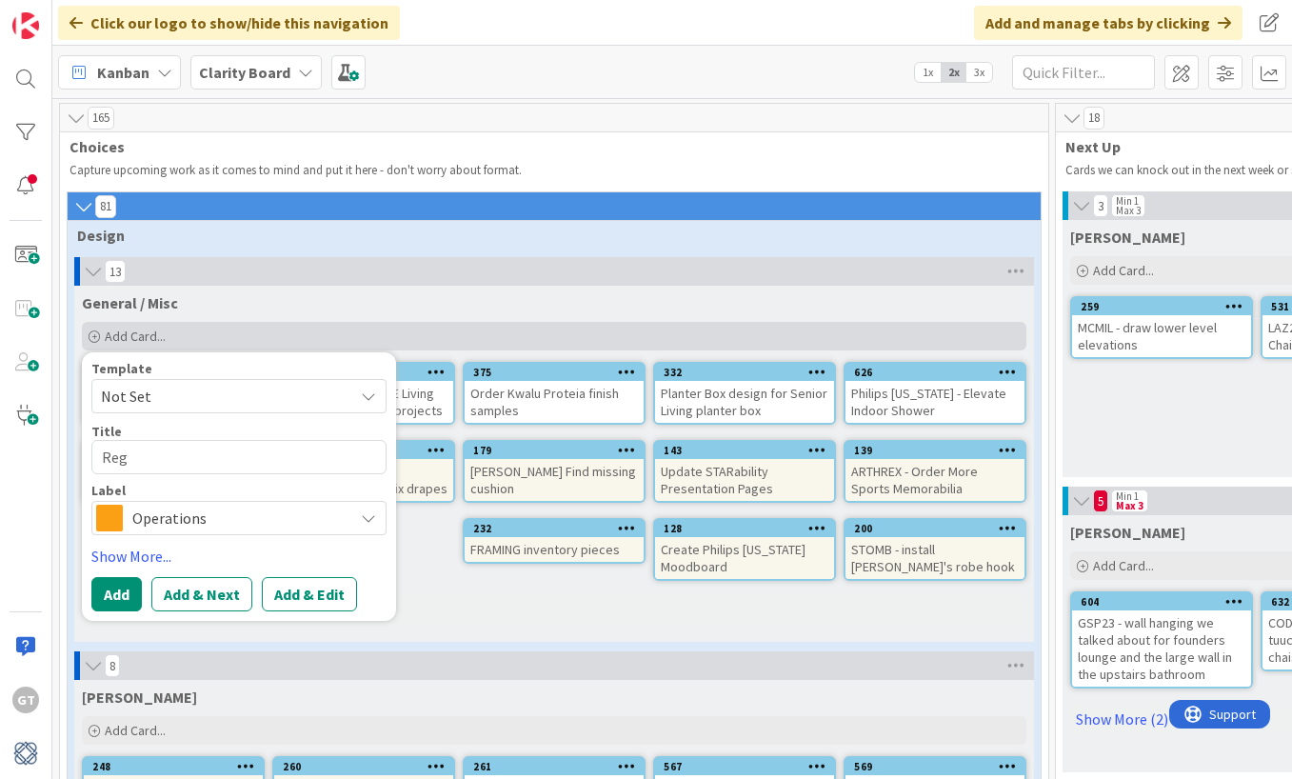
type textarea "Re"
type textarea "x"
type textarea "R"
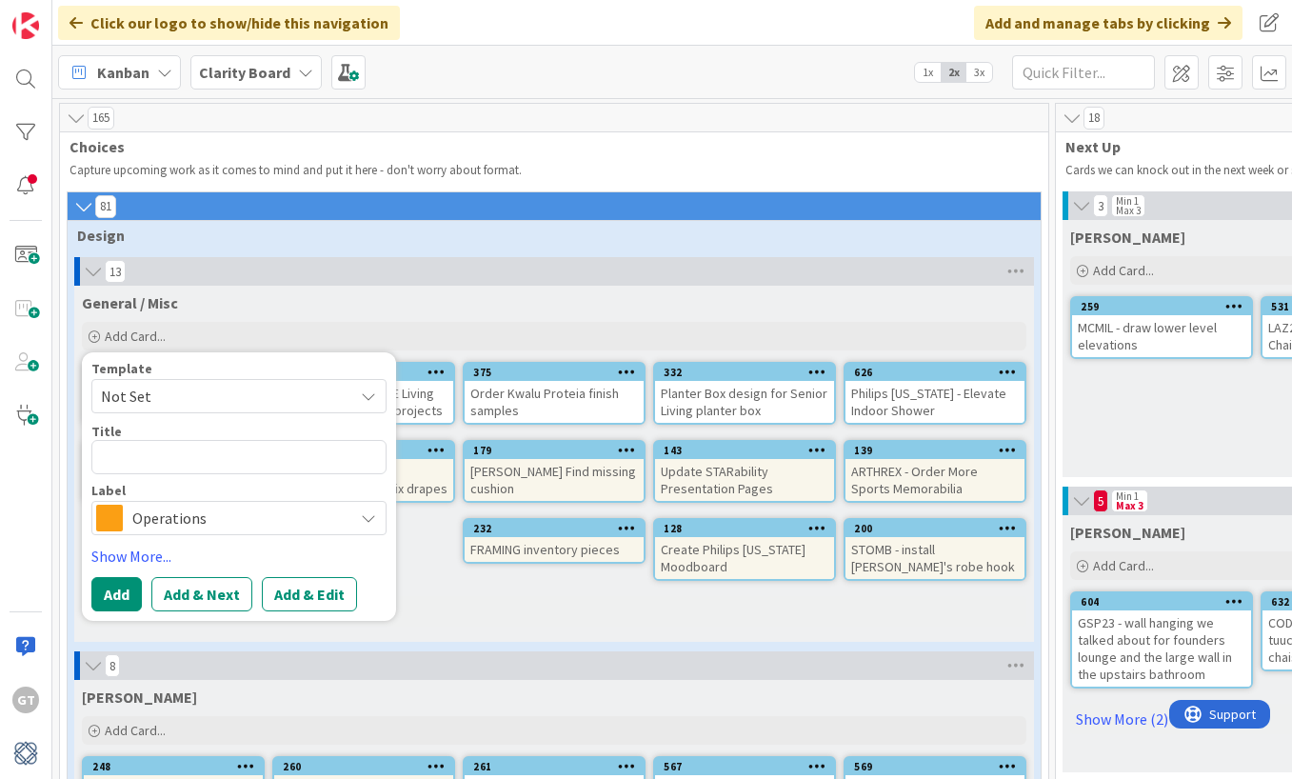
click at [472, 612] on link "Show Less (8)" at bounding box center [554, 611] width 944 height 30
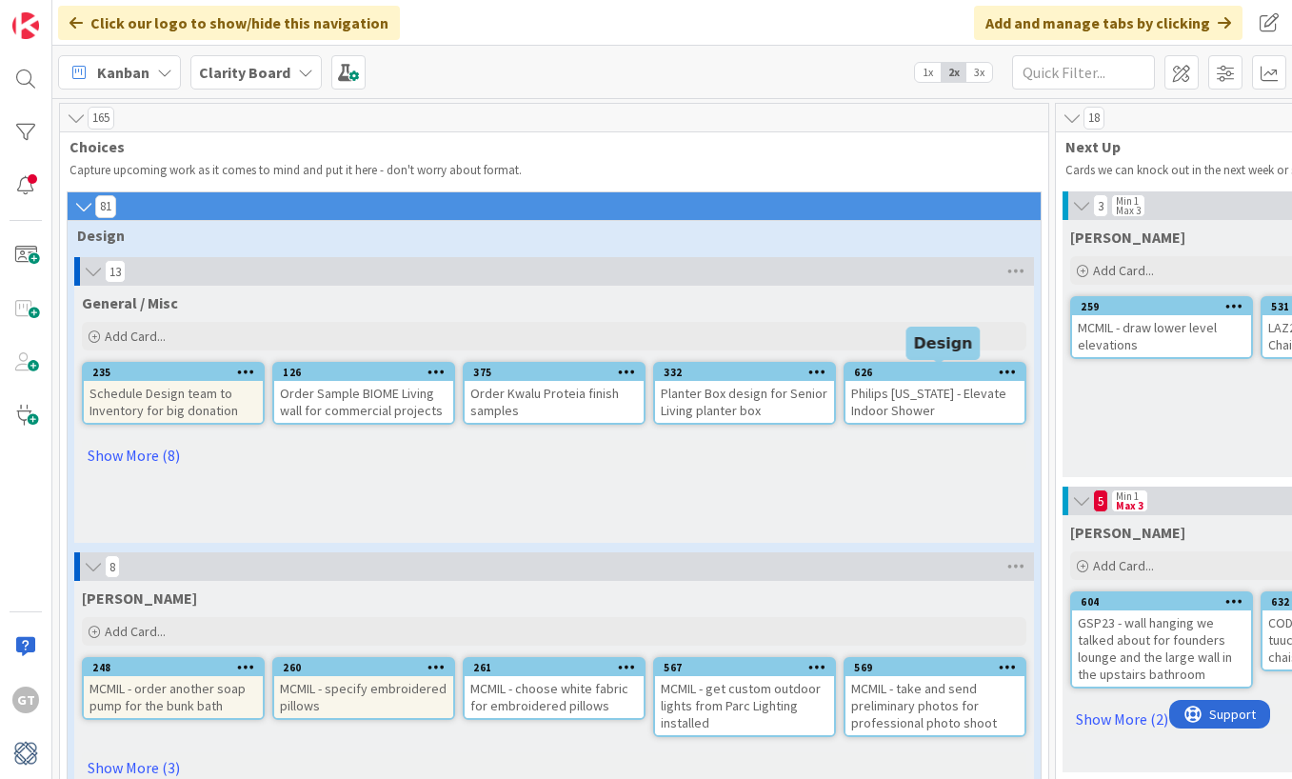
click at [985, 378] on div "626" at bounding box center [939, 372] width 170 height 13
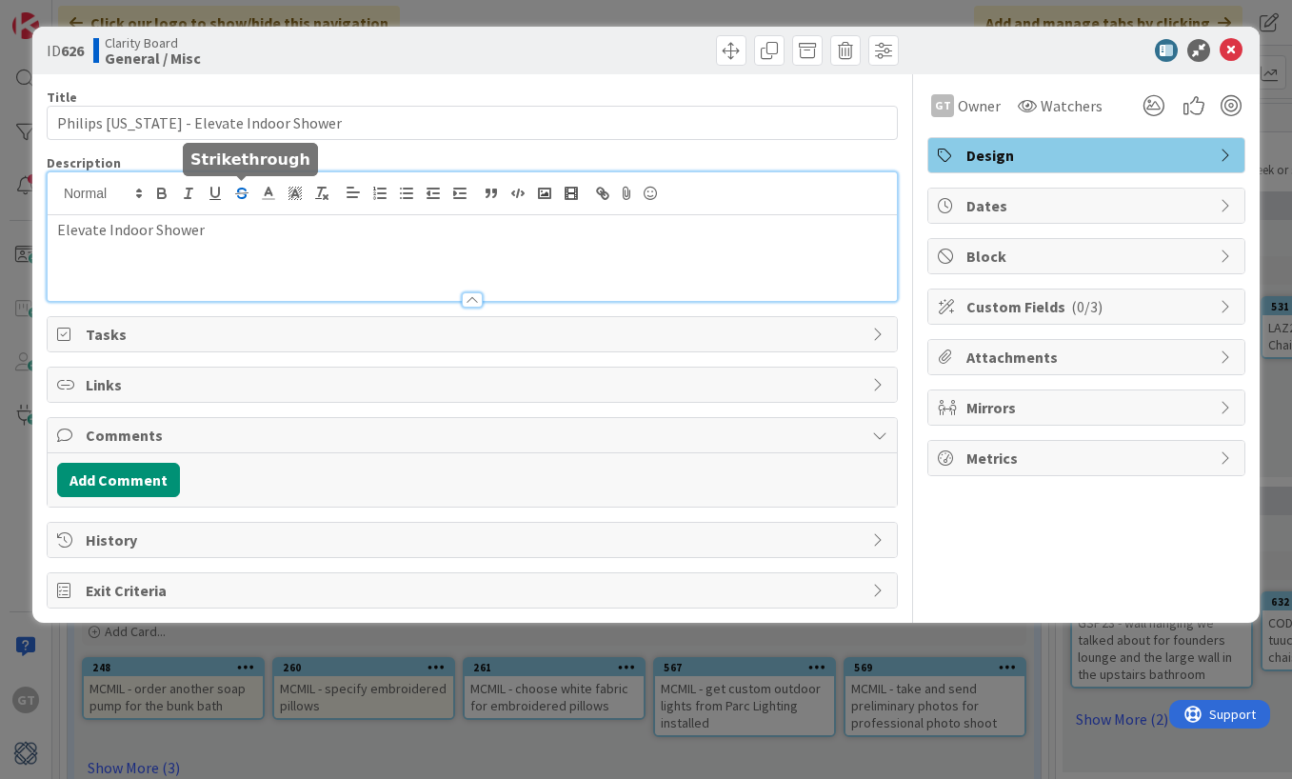
click at [228, 203] on div "Elevate Indoor Shower" at bounding box center [472, 236] width 849 height 129
click at [221, 226] on p "Elevate Indoor Shower" at bounding box center [472, 230] width 830 height 22
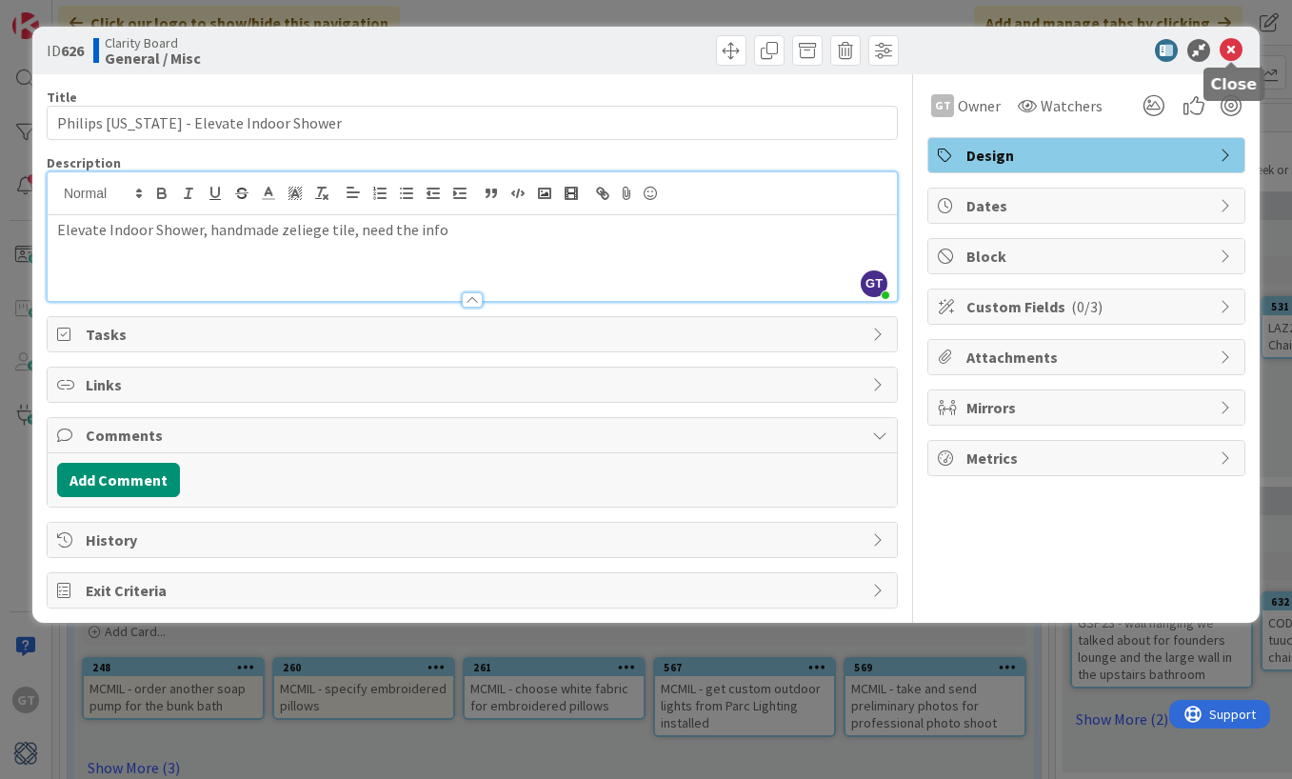
click at [1228, 50] on icon at bounding box center [1230, 50] width 23 height 23
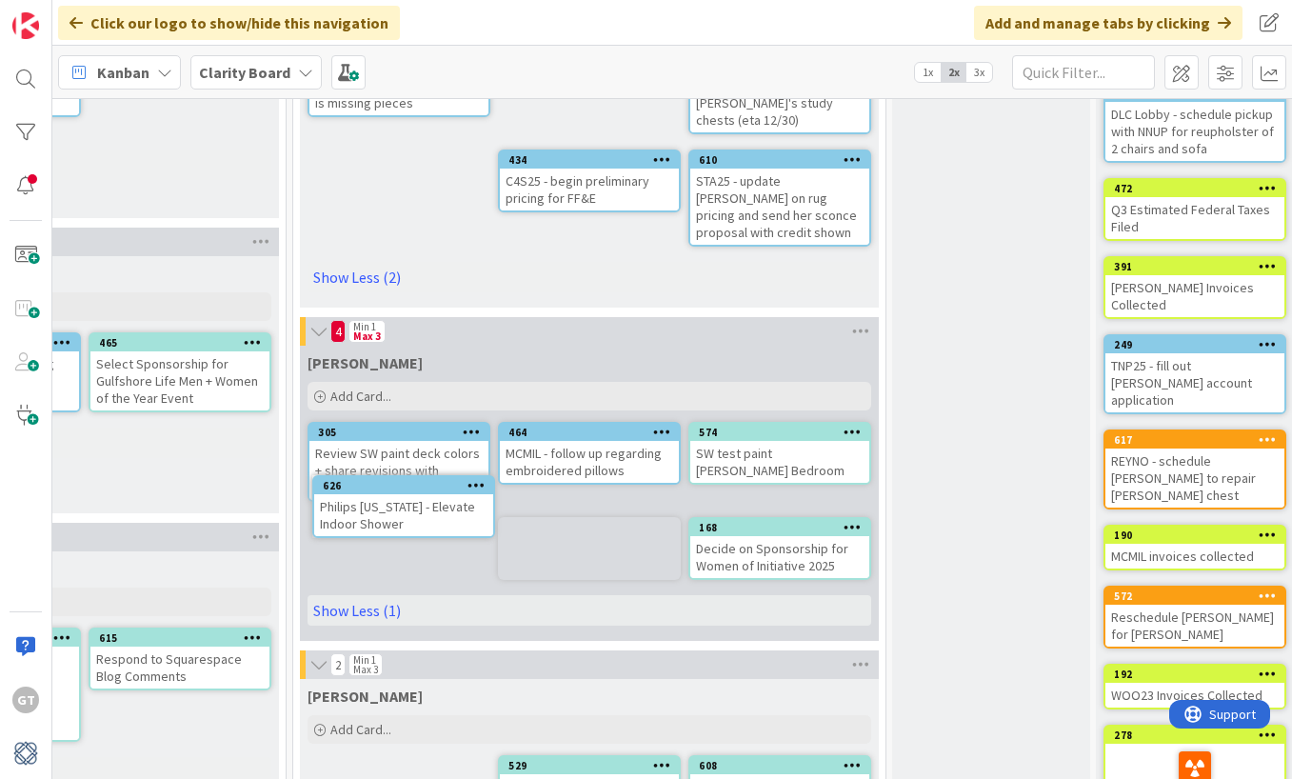
scroll to position [554, 1354]
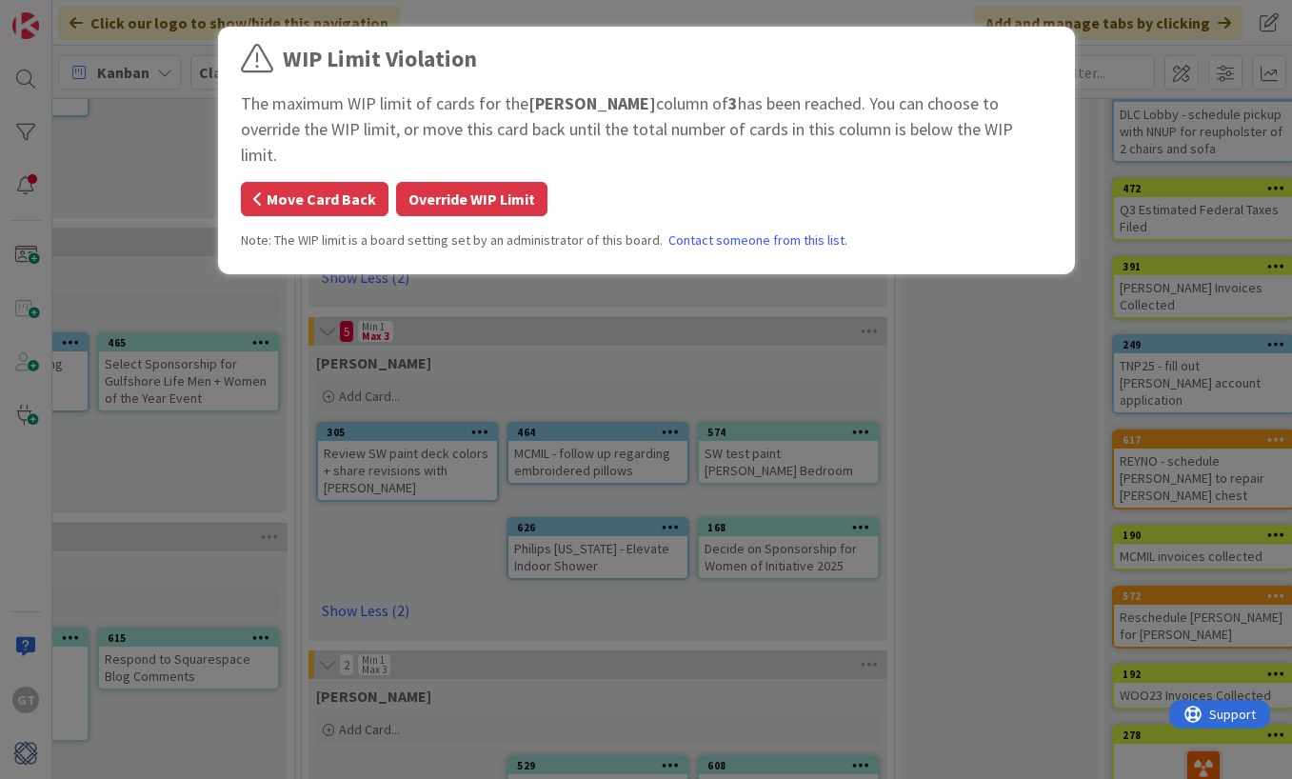
click at [343, 182] on button "Move Card Back" at bounding box center [315, 199] width 148 height 34
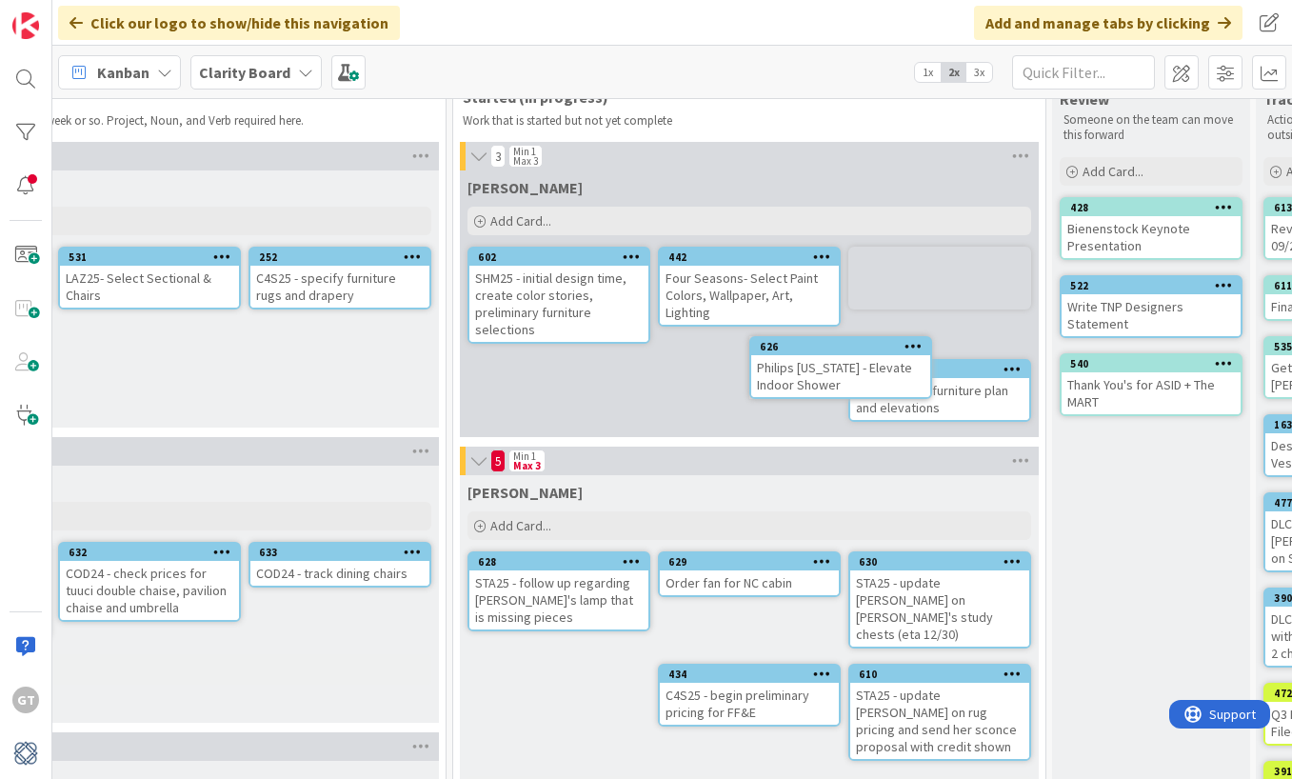
scroll to position [49, 1251]
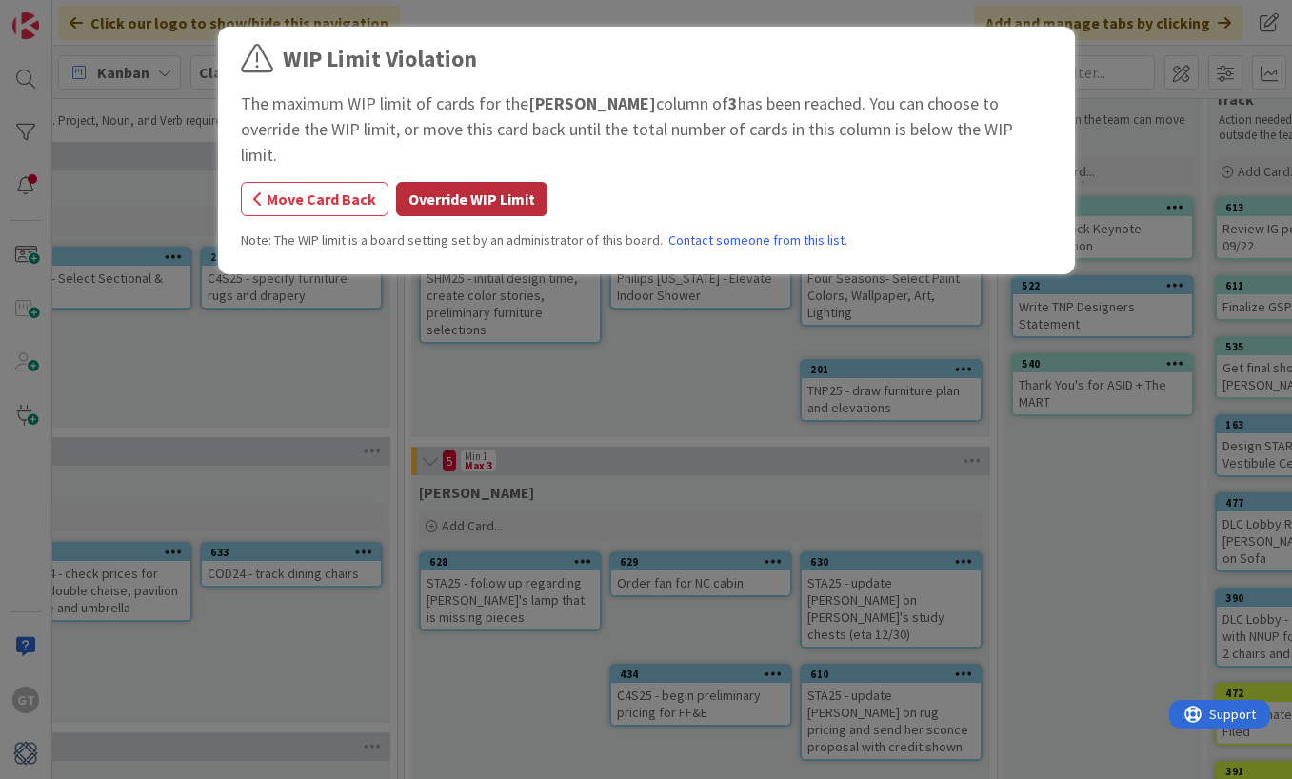
click at [440, 182] on button "Override WIP Limit" at bounding box center [471, 199] width 151 height 34
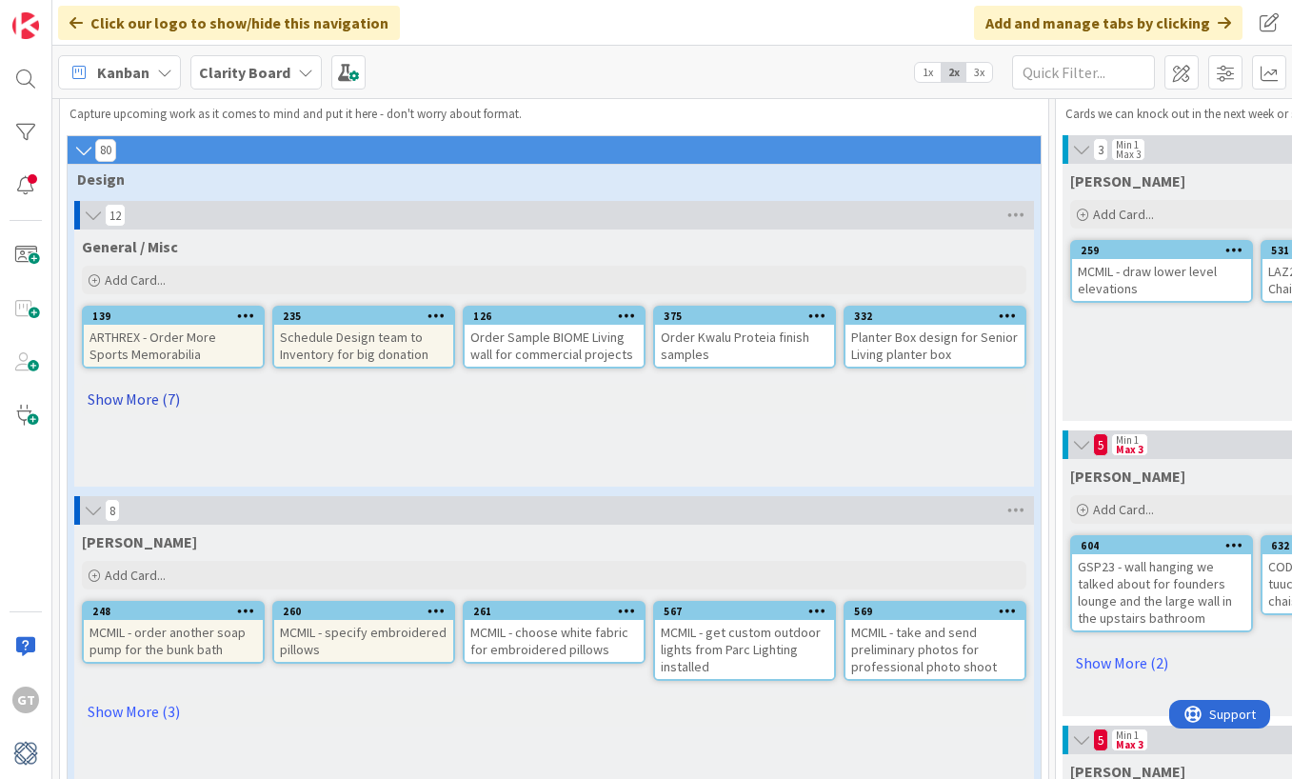
scroll to position [56, 0]
click at [119, 402] on link "Show More (7)" at bounding box center [554, 399] width 944 height 30
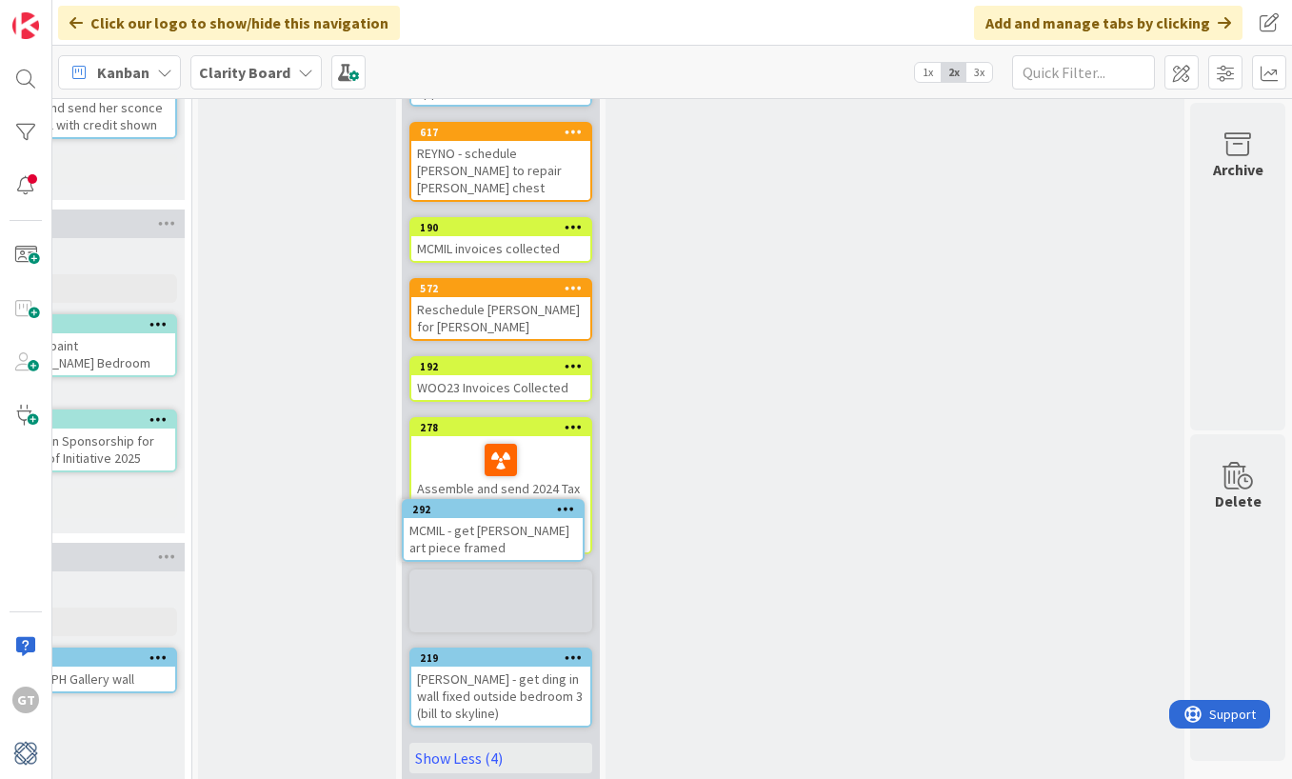
scroll to position [680, 2056]
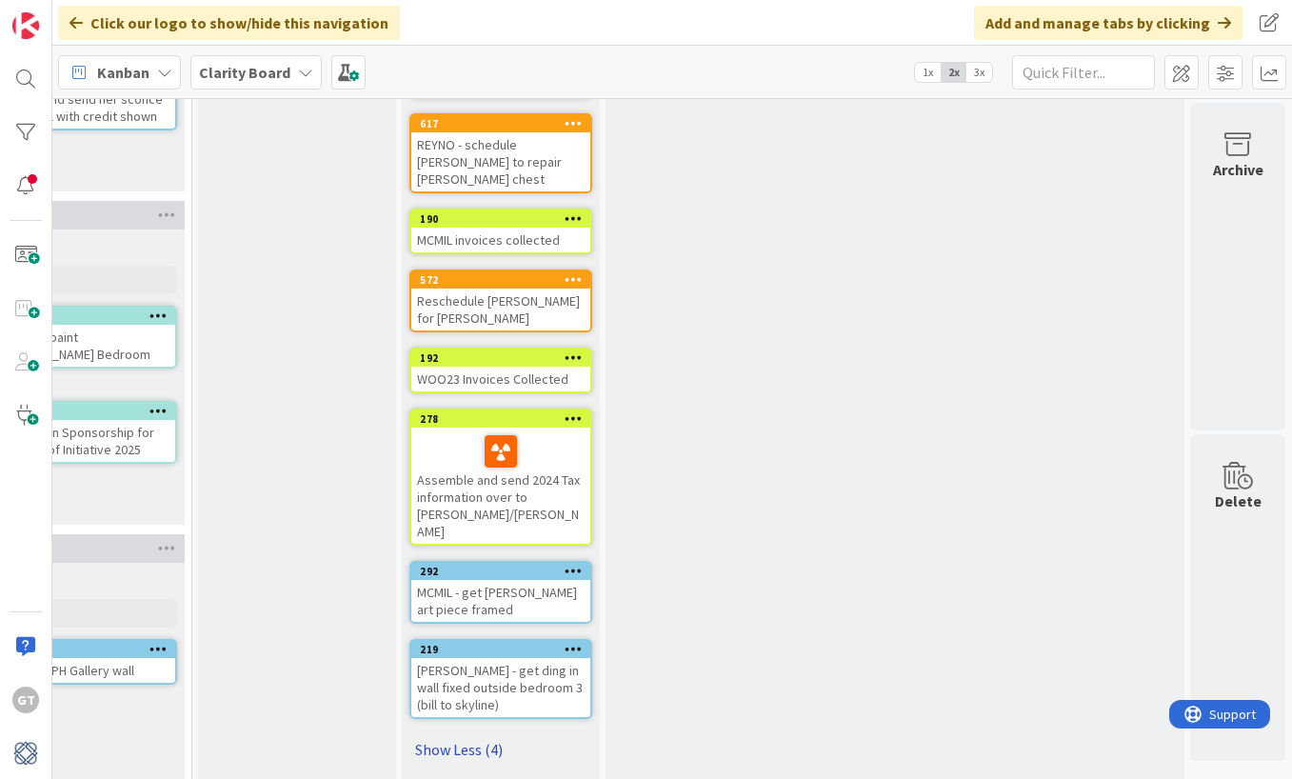
click at [451, 734] on link "Show Less (4)" at bounding box center [500, 749] width 183 height 30
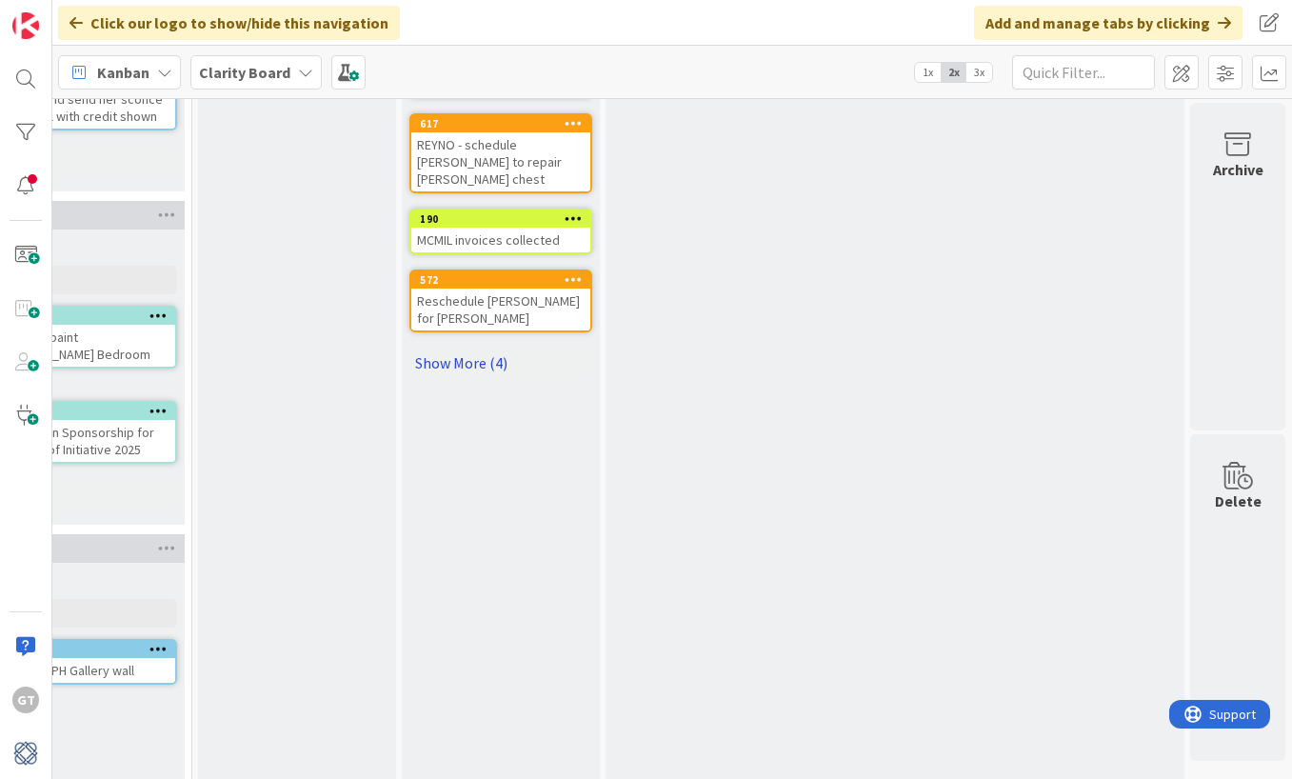
click at [447, 347] on link "Show More (4)" at bounding box center [500, 362] width 183 height 30
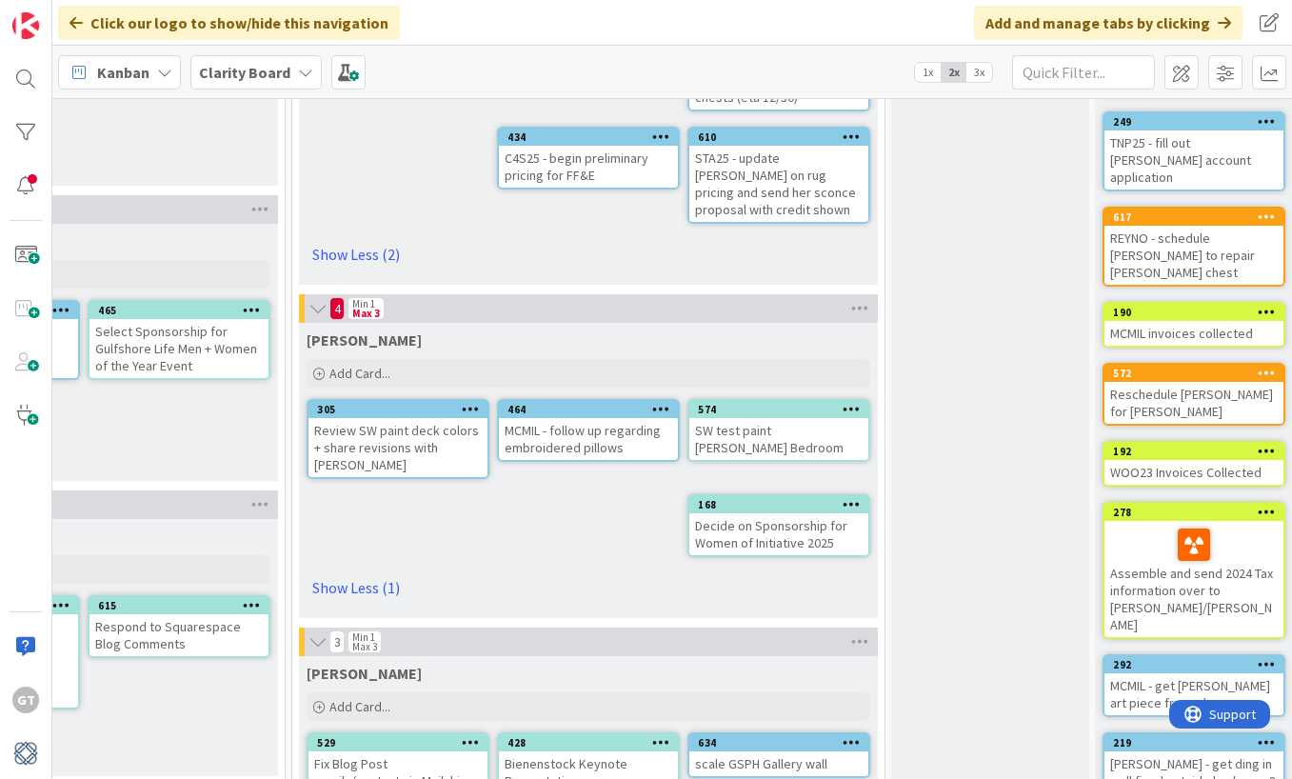
scroll to position [588, 1363]
